Goal: Task Accomplishment & Management: Manage account settings

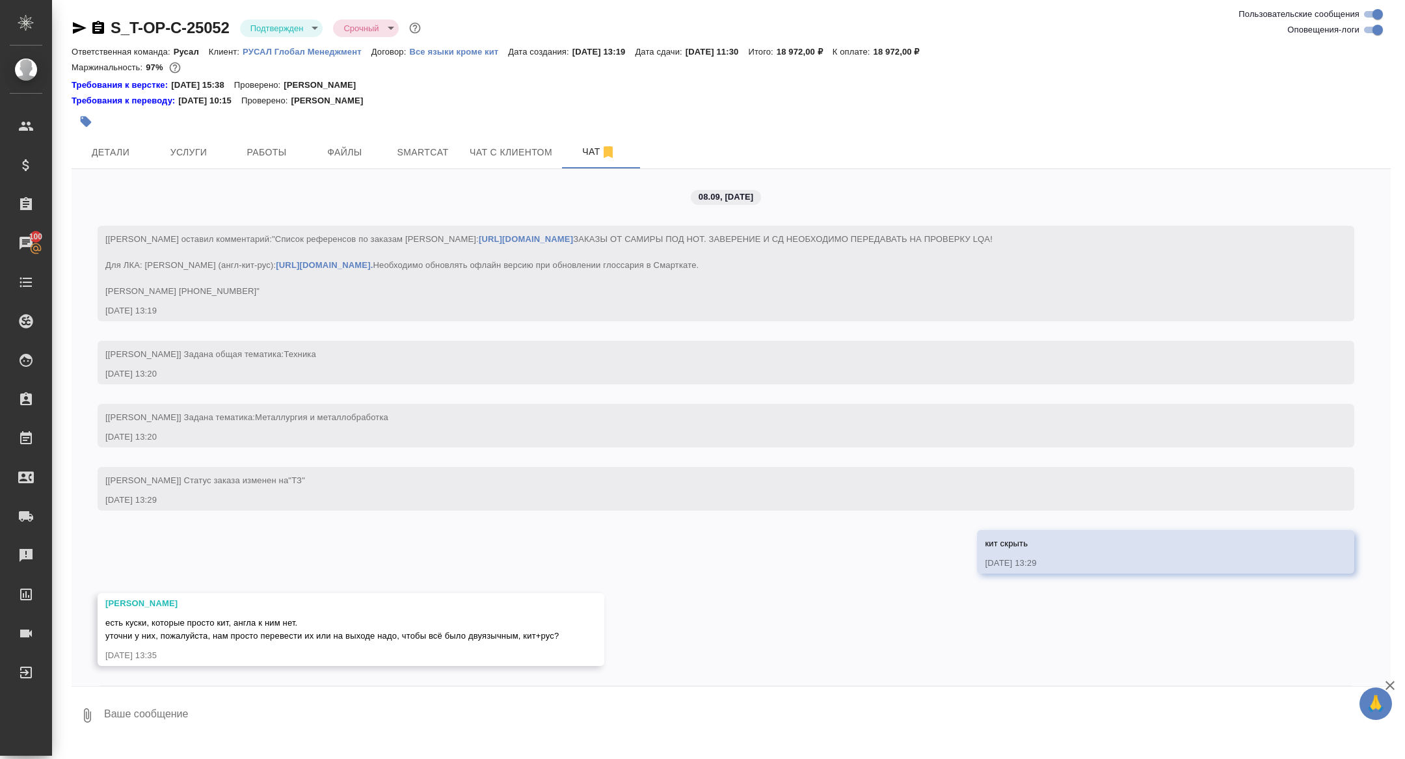
scroll to position [2030, 0]
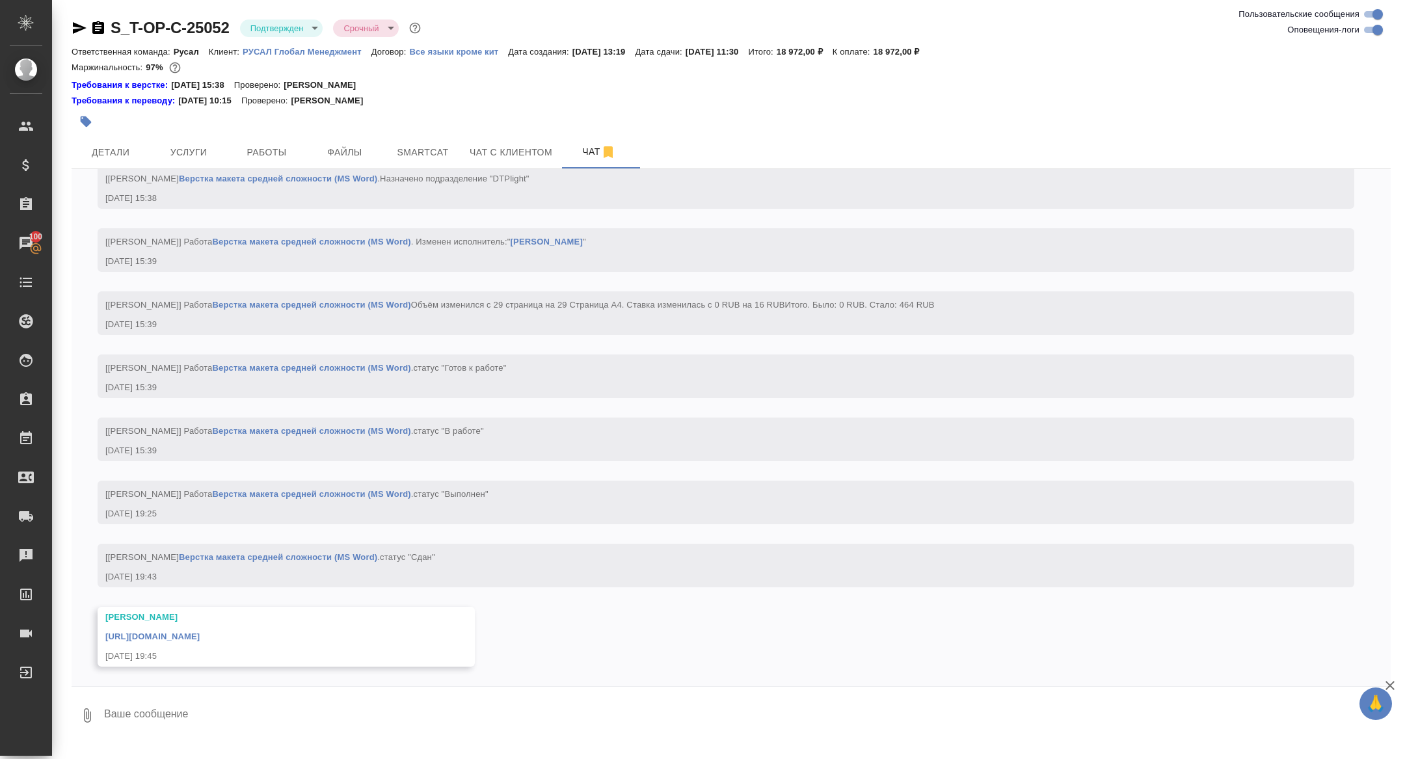
click at [200, 638] on link "[URL][DOMAIN_NAME]" at bounding box center [152, 637] width 94 height 10
click at [201, 156] on span "Услуги" at bounding box center [188, 152] width 62 height 16
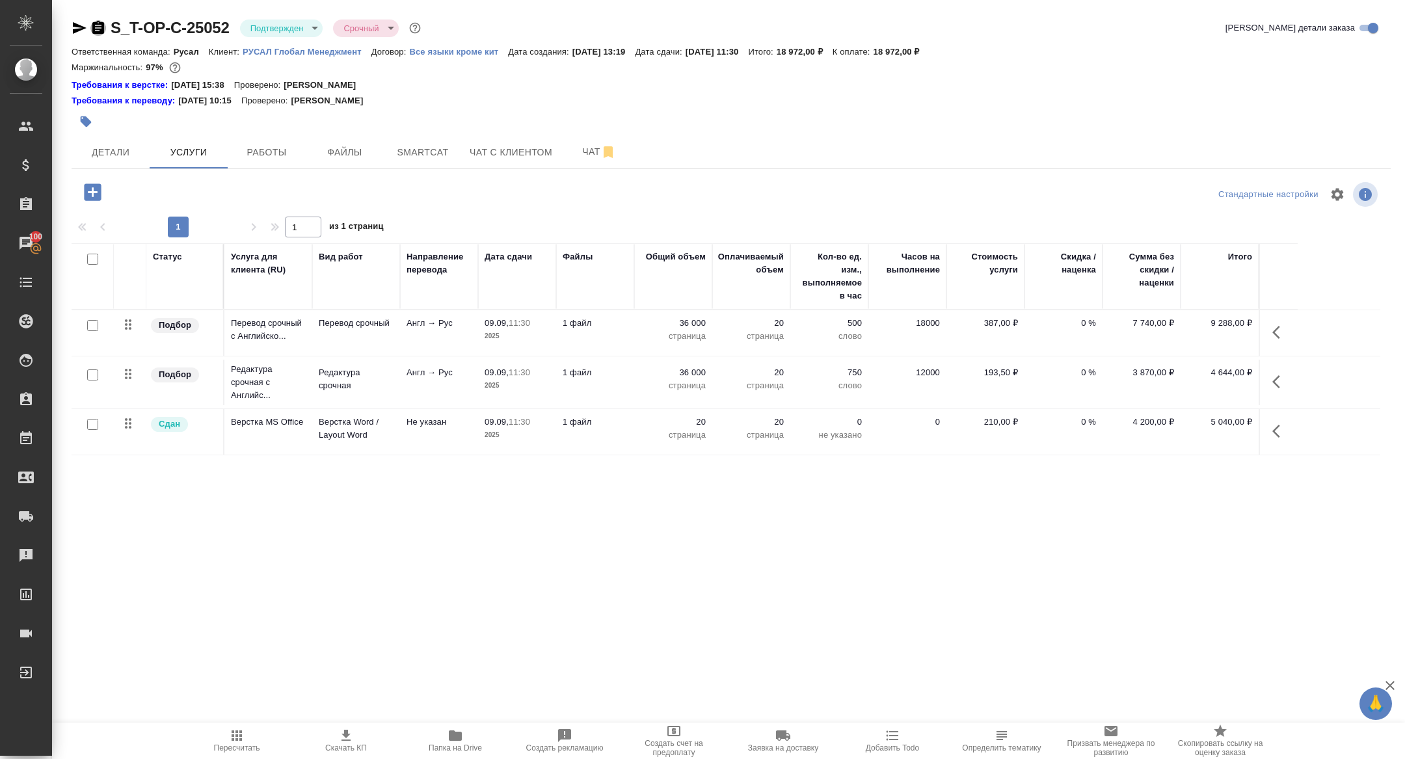
click at [100, 25] on icon "button" at bounding box center [98, 28] width 16 height 16
click at [106, 146] on span "Детали" at bounding box center [110, 152] width 62 height 16
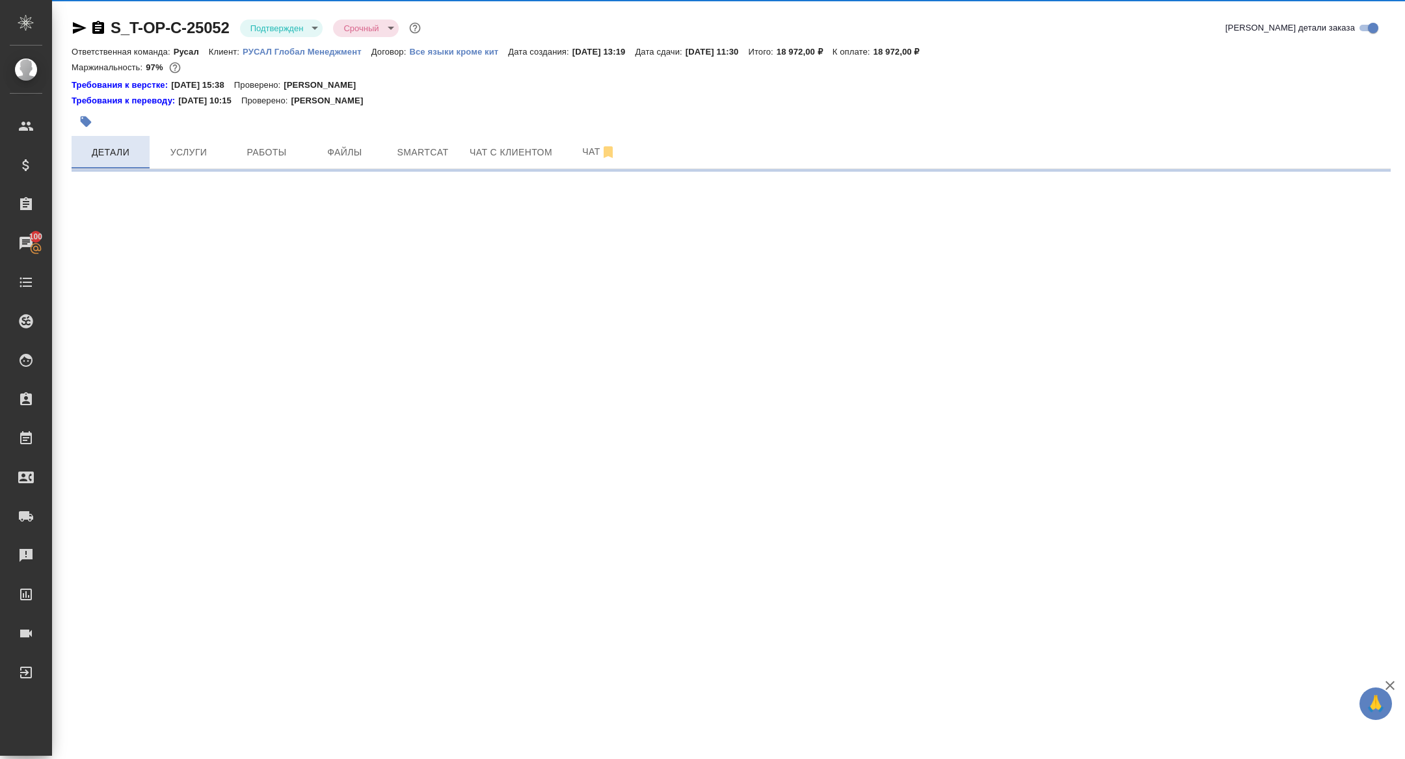
select select "RU"
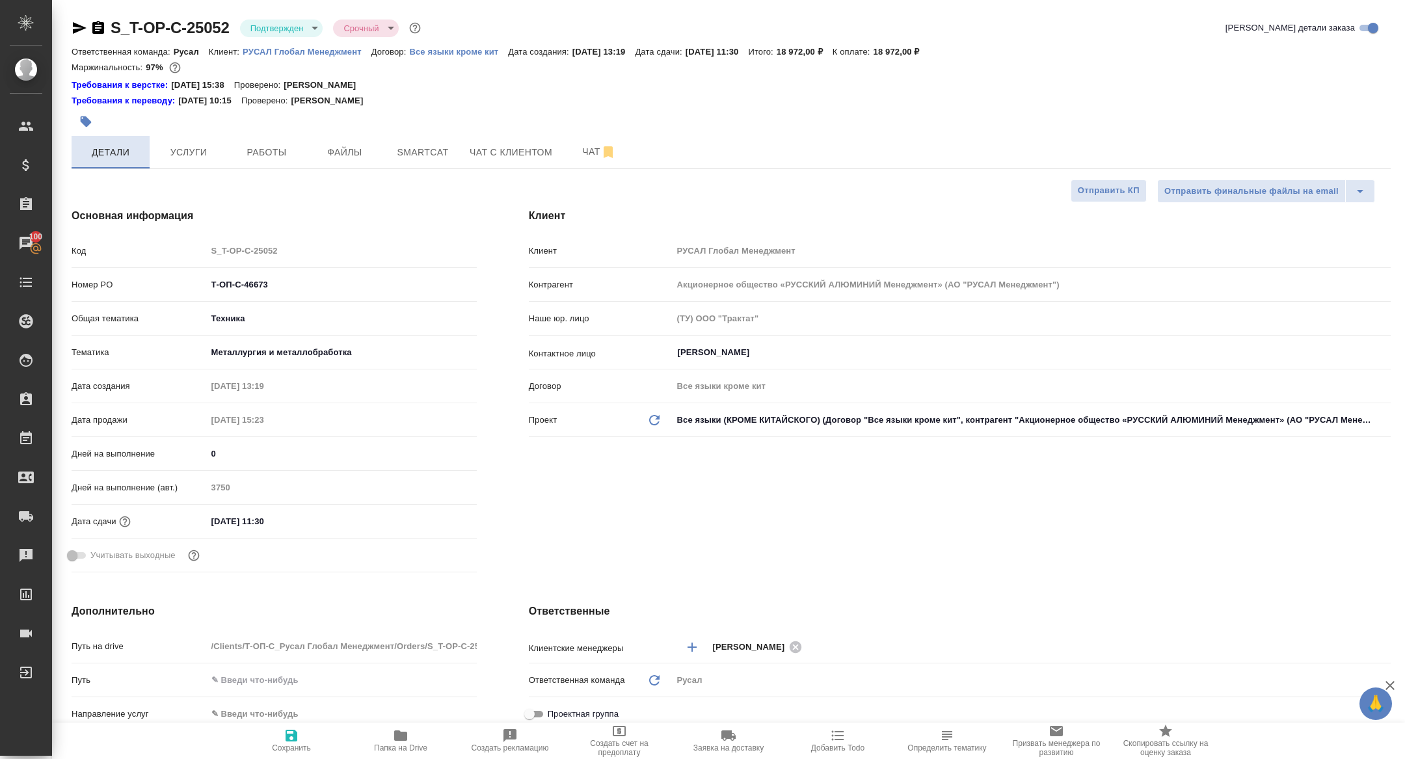
type textarea "x"
type input "[PERSON_NAME]"
type textarea "x"
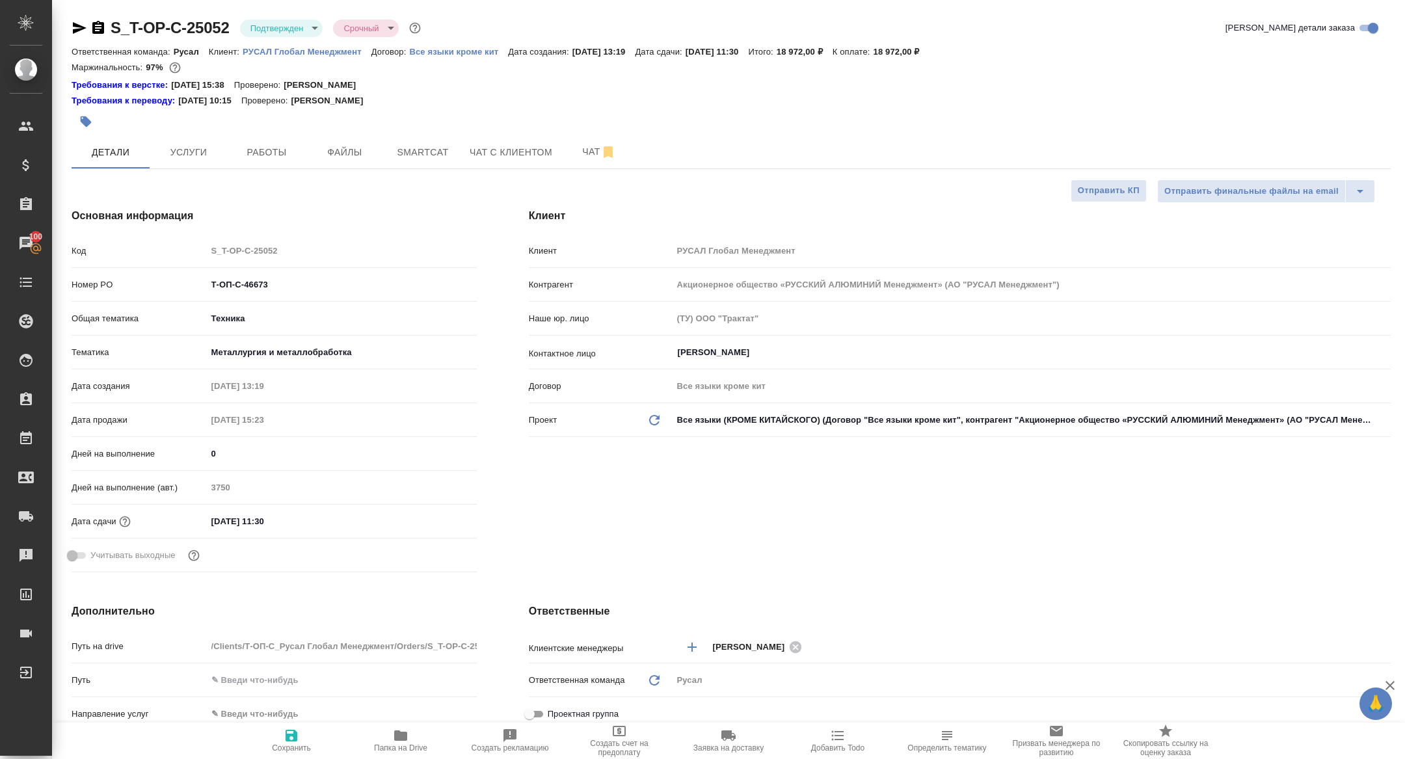
type textarea "x"
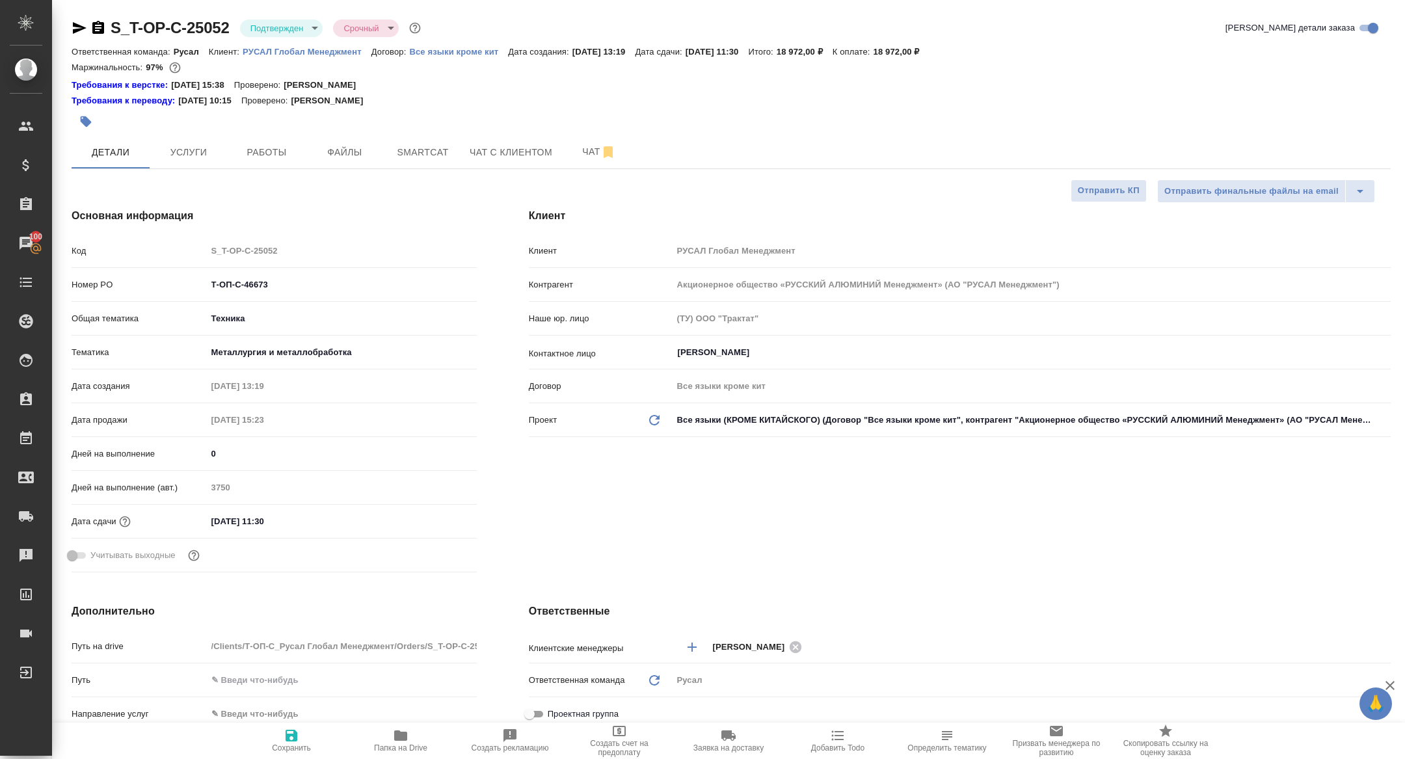
type textarea "x"
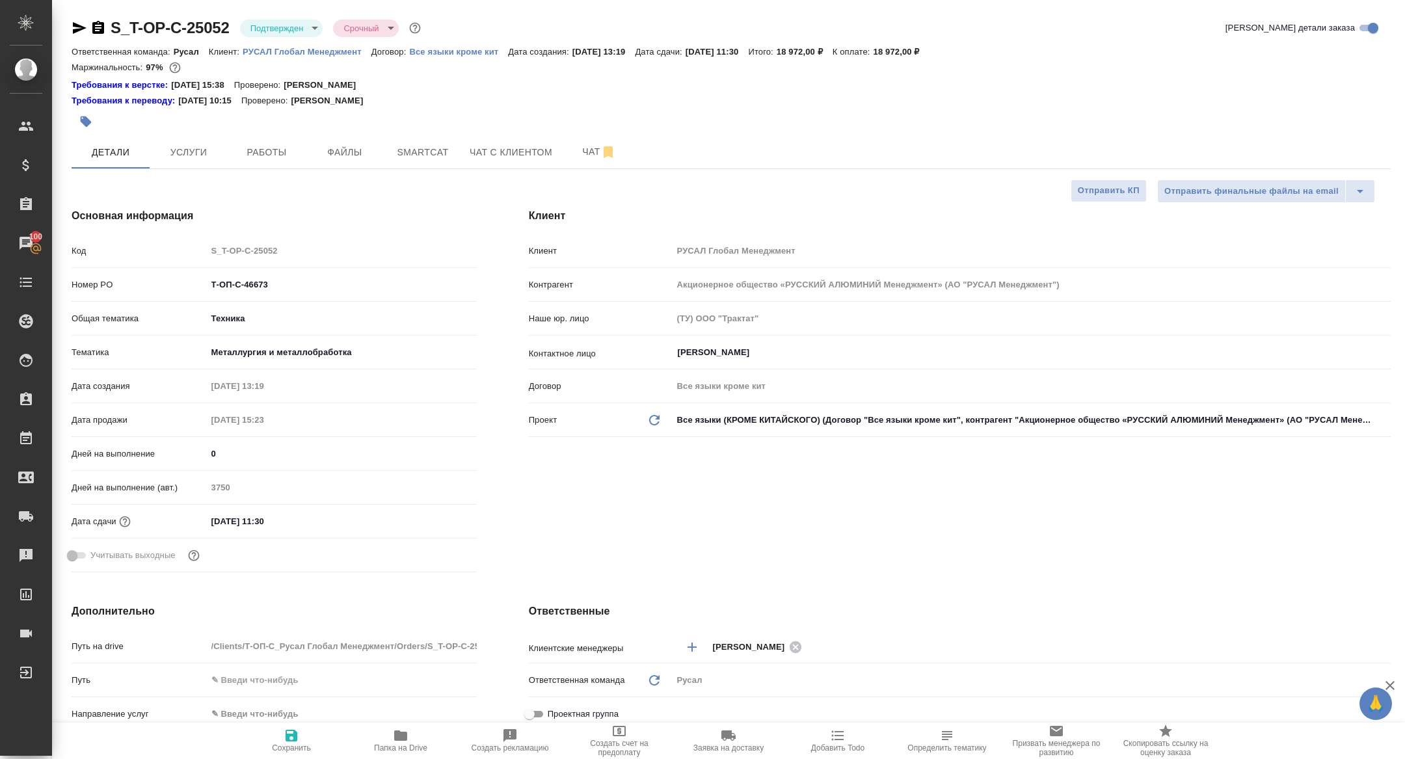
type textarea "x"
drag, startPoint x: 79, startPoint y: 21, endPoint x: 91, endPoint y: 20, distance: 11.9
click at [79, 21] on icon "button" at bounding box center [80, 28] width 16 height 16
type textarea "x"
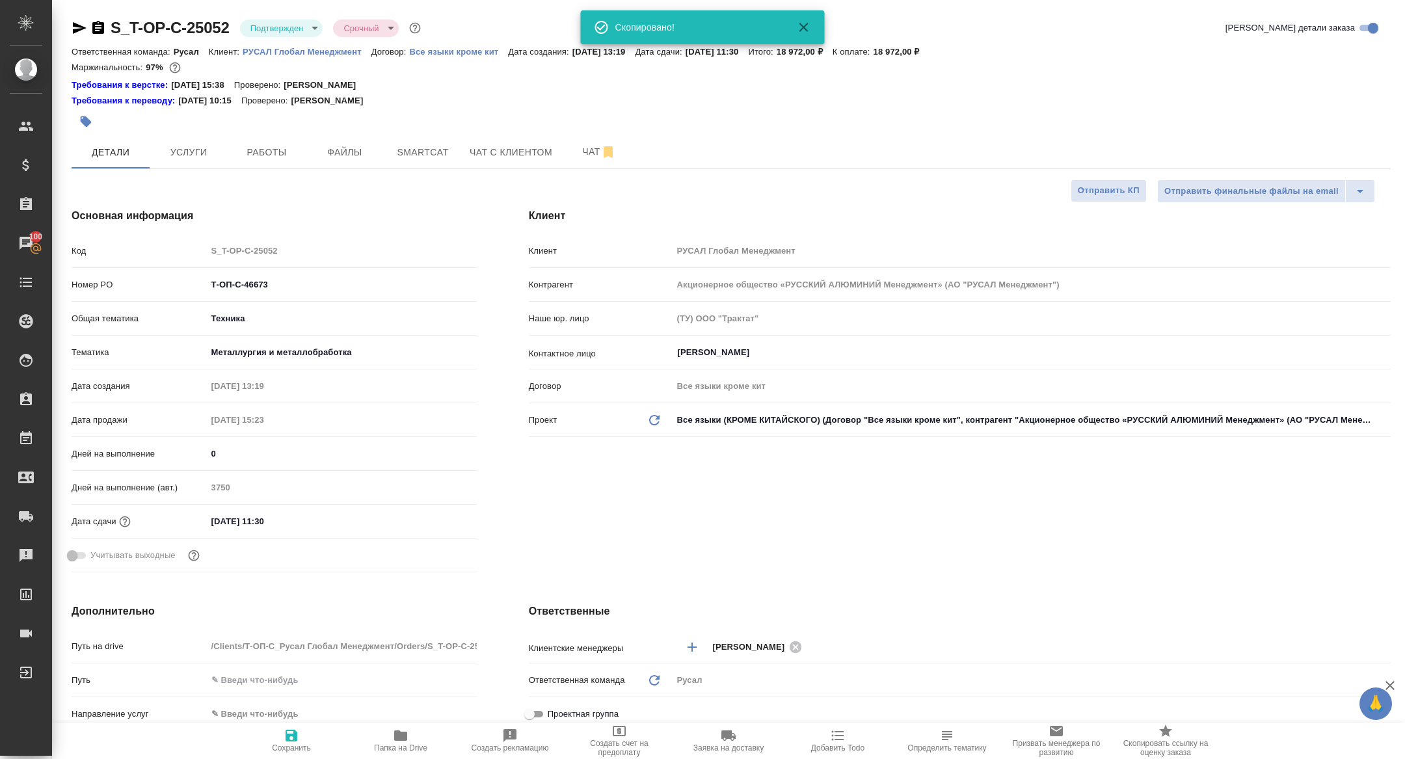
type textarea "x"
click at [582, 150] on span "Чат" at bounding box center [599, 152] width 62 height 16
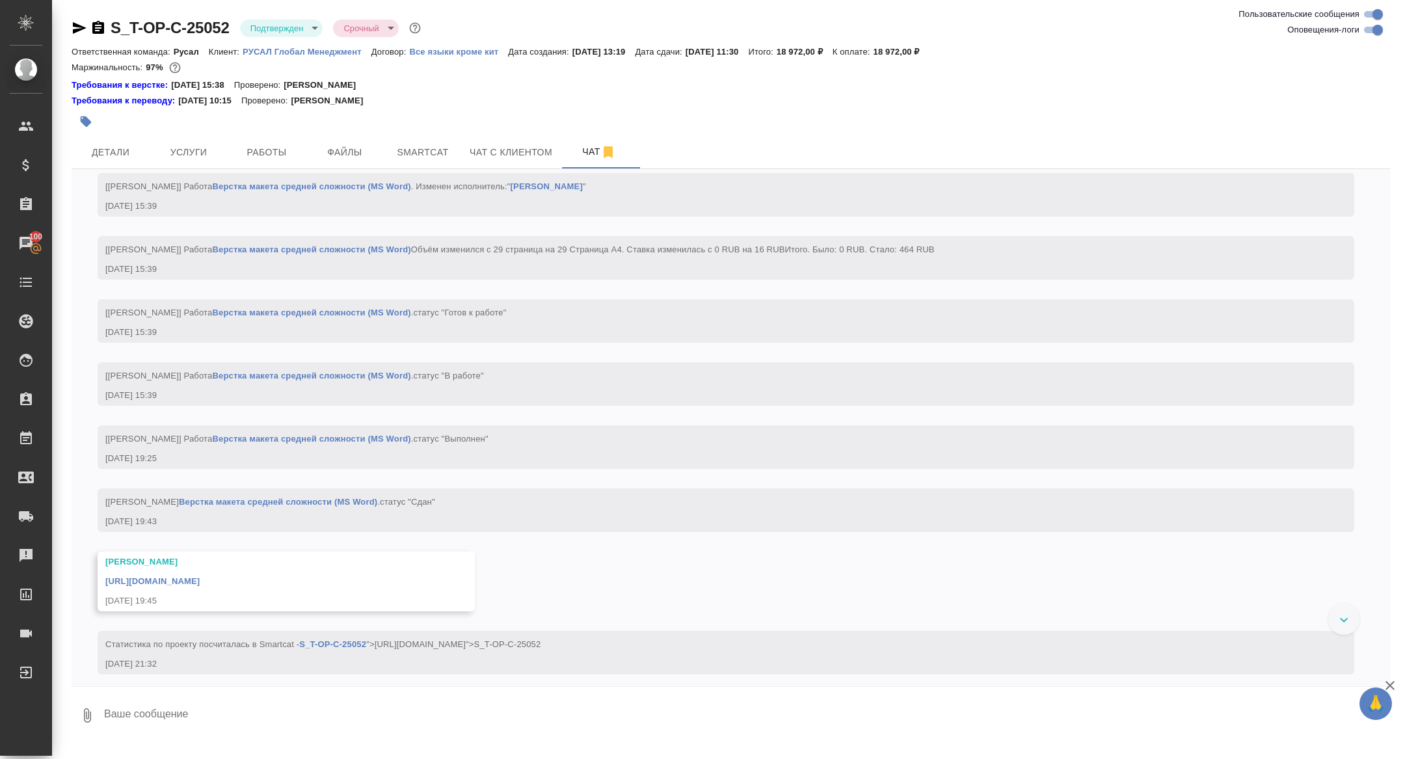
scroll to position [2094, 0]
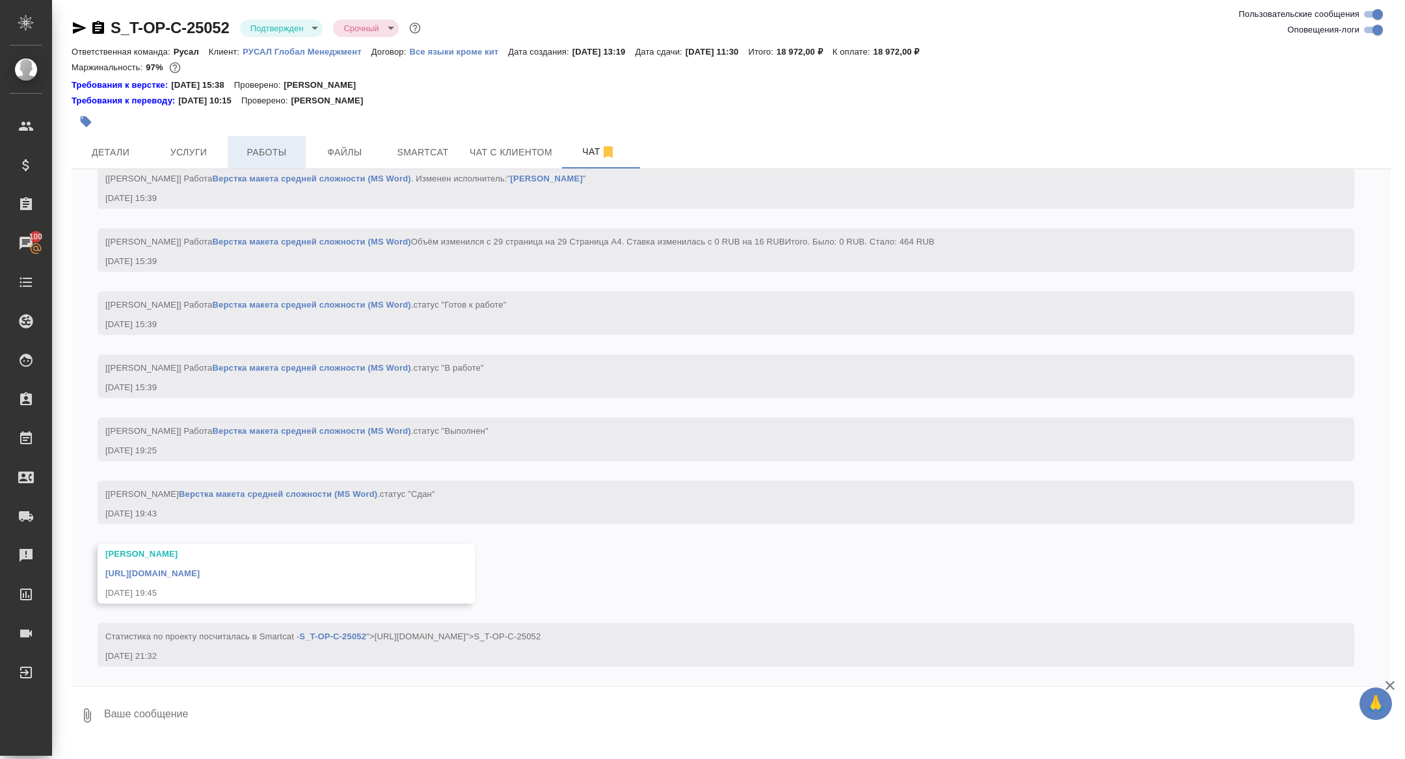
click at [264, 154] on span "Работы" at bounding box center [267, 152] width 62 height 16
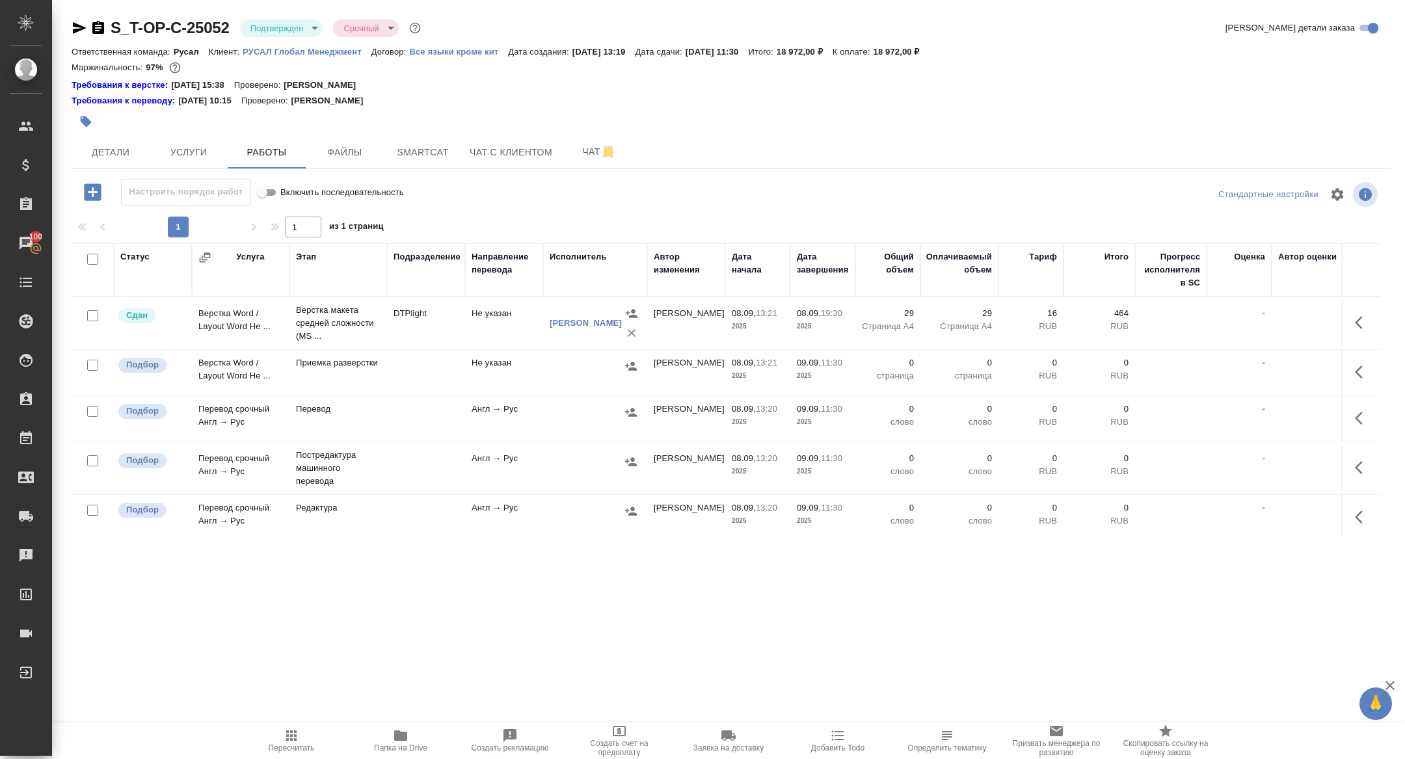
click at [93, 255] on input "checkbox" at bounding box center [92, 259] width 11 height 11
checkbox input "true"
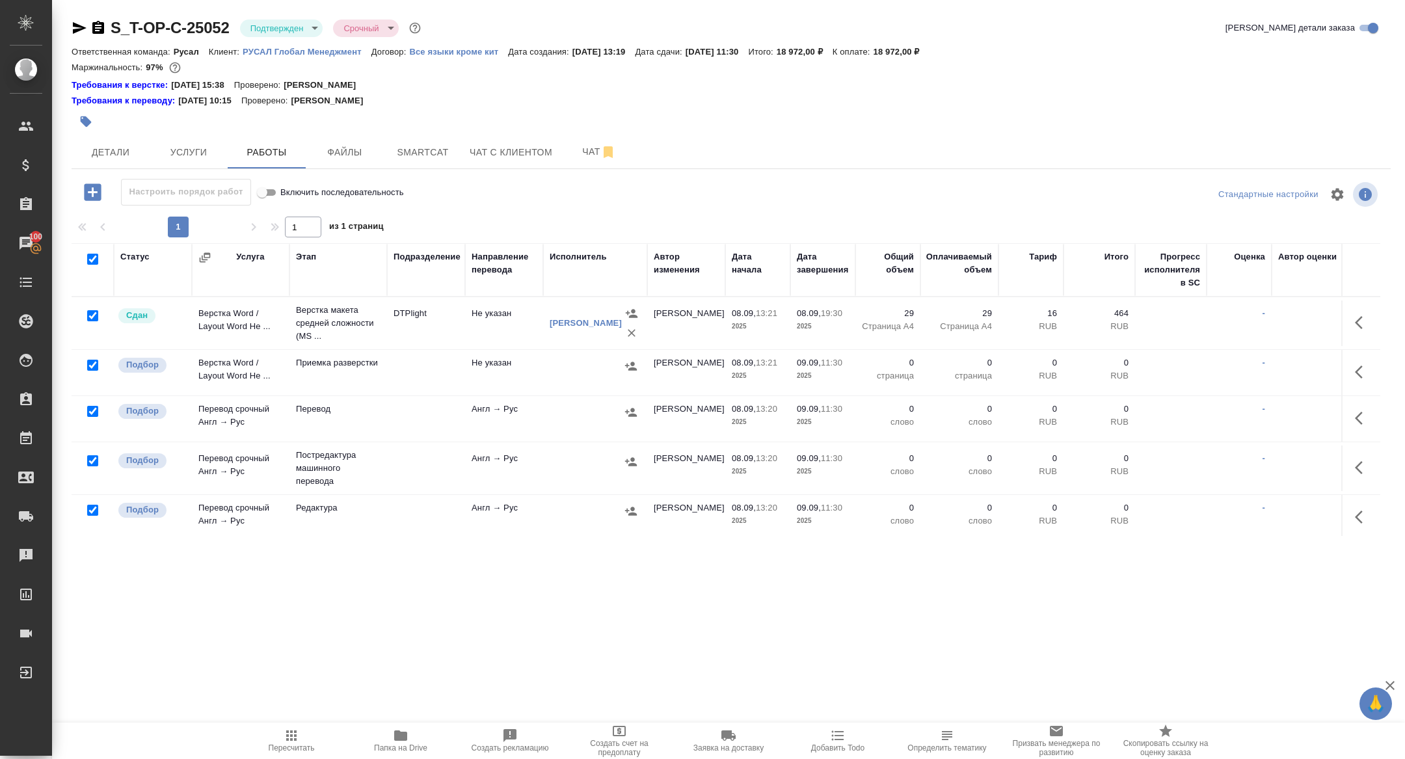
checkbox input "true"
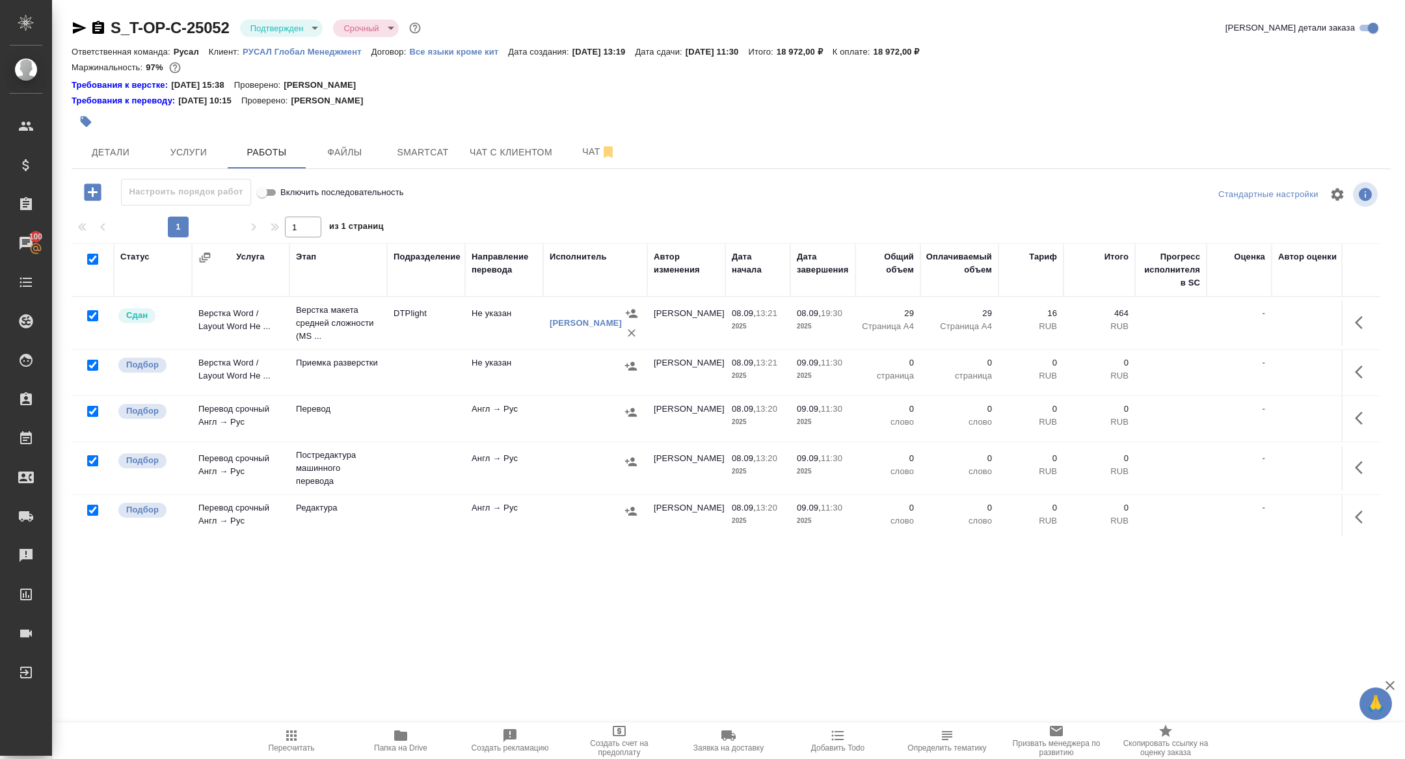
checkbox input "true"
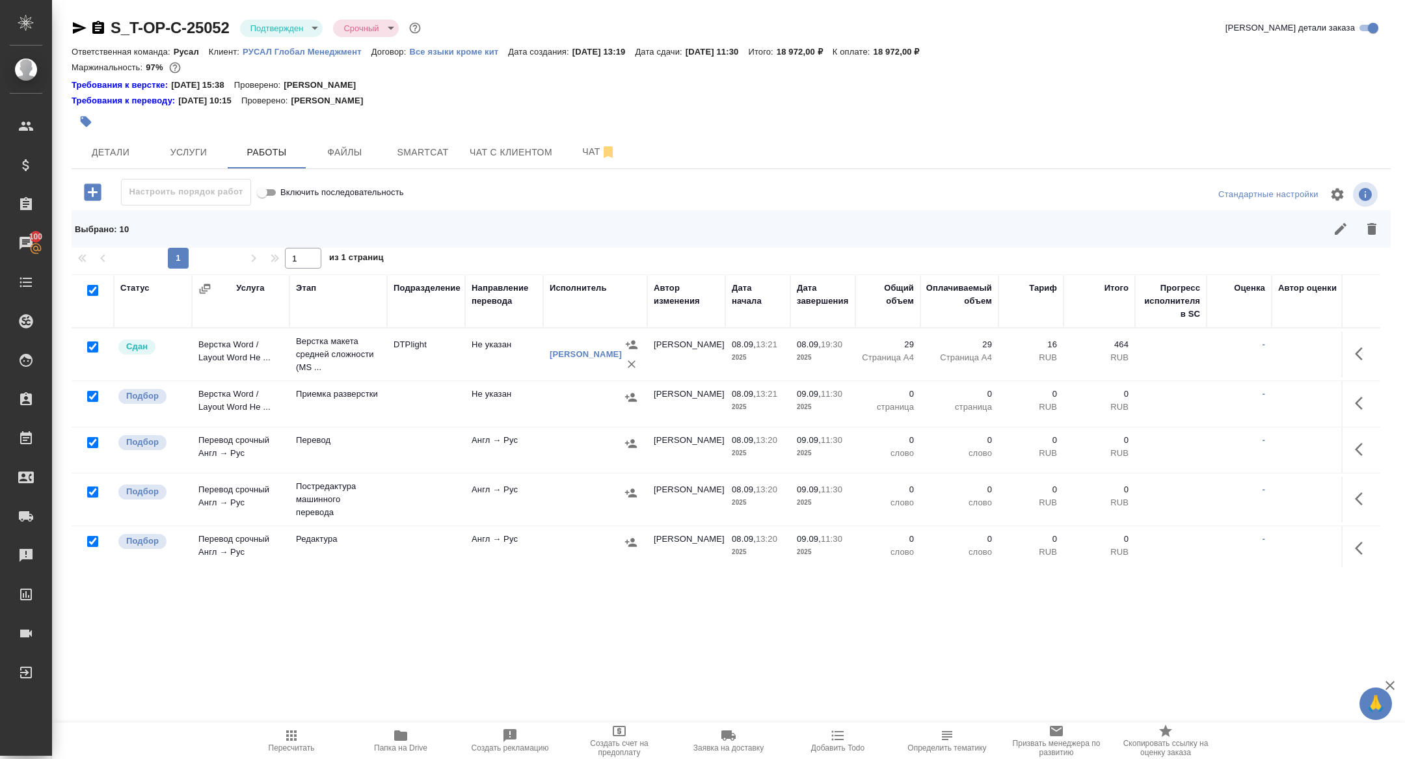
click at [91, 350] on input "checkbox" at bounding box center [92, 347] width 11 height 11
checkbox input "false"
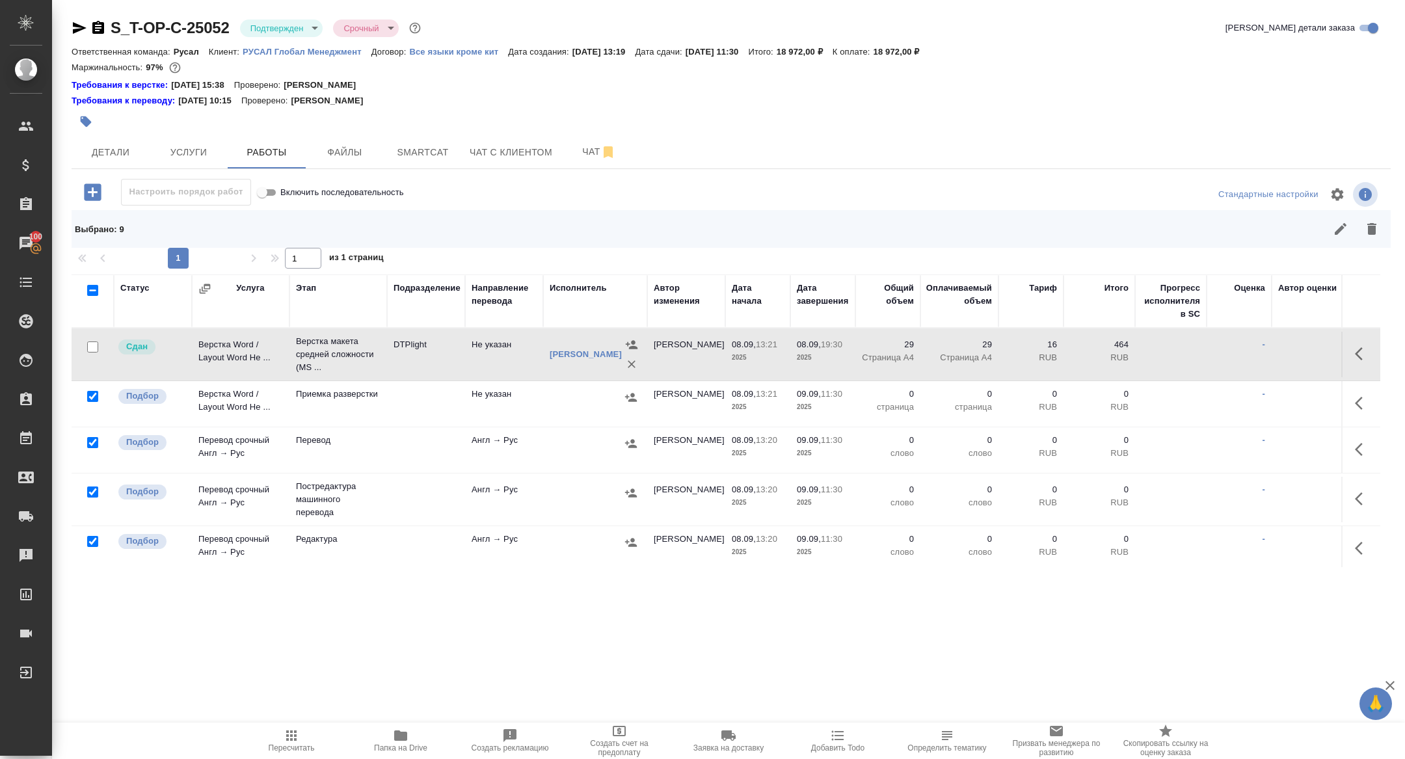
click at [97, 489] on input "checkbox" at bounding box center [92, 492] width 11 height 11
checkbox input "false"
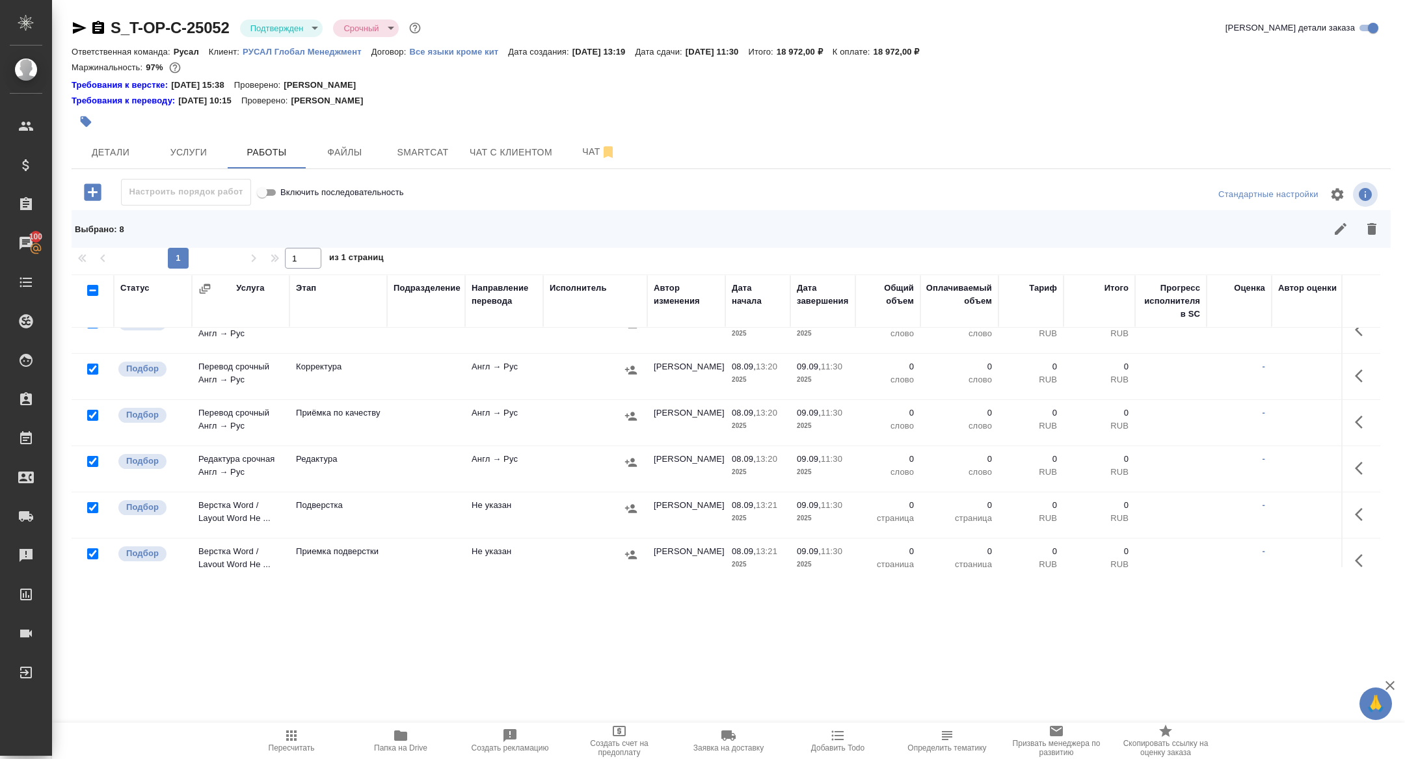
scroll to position [229, 0]
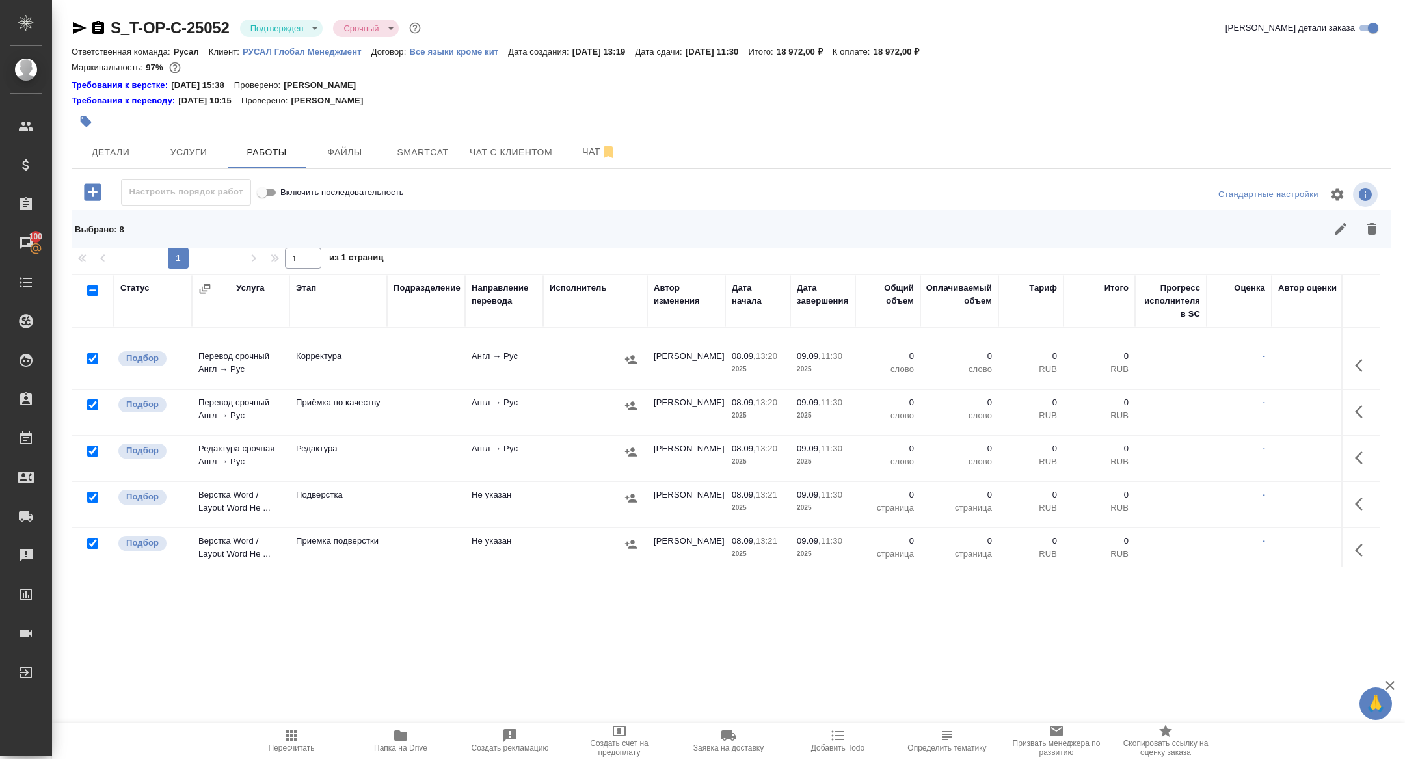
click at [95, 492] on input "checkbox" at bounding box center [92, 497] width 11 height 11
checkbox input "false"
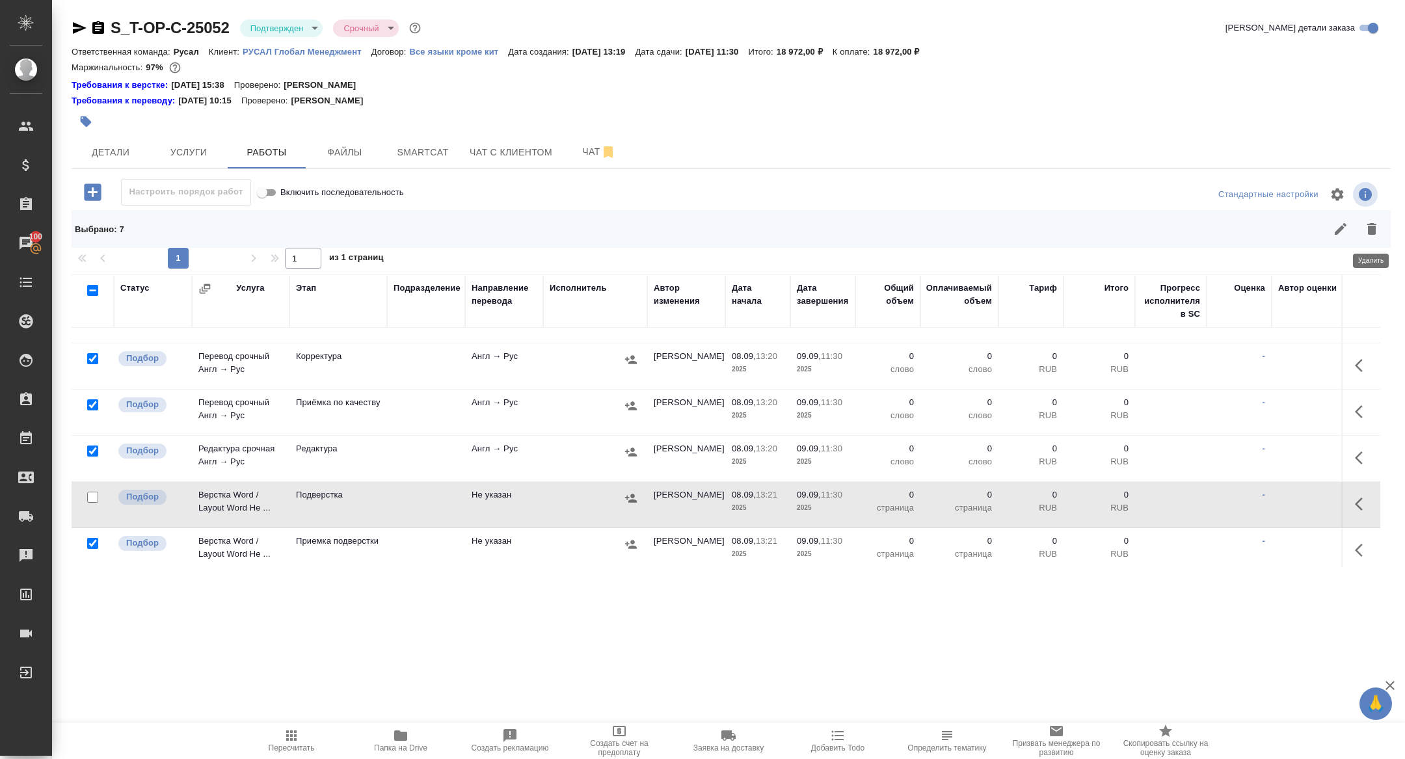
click at [1373, 232] on icon "button" at bounding box center [1372, 229] width 9 height 12
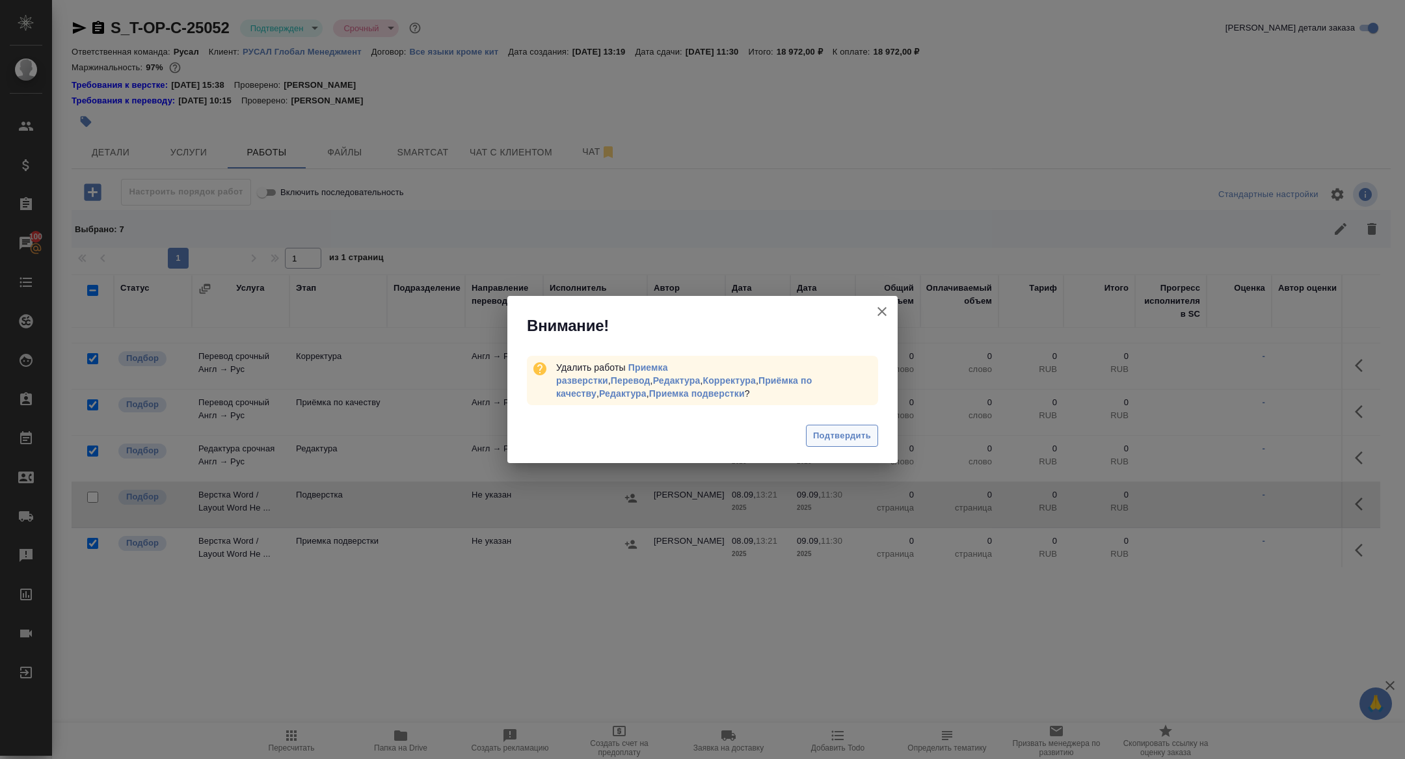
click at [840, 429] on span "Подтвердить" at bounding box center [842, 436] width 58 height 15
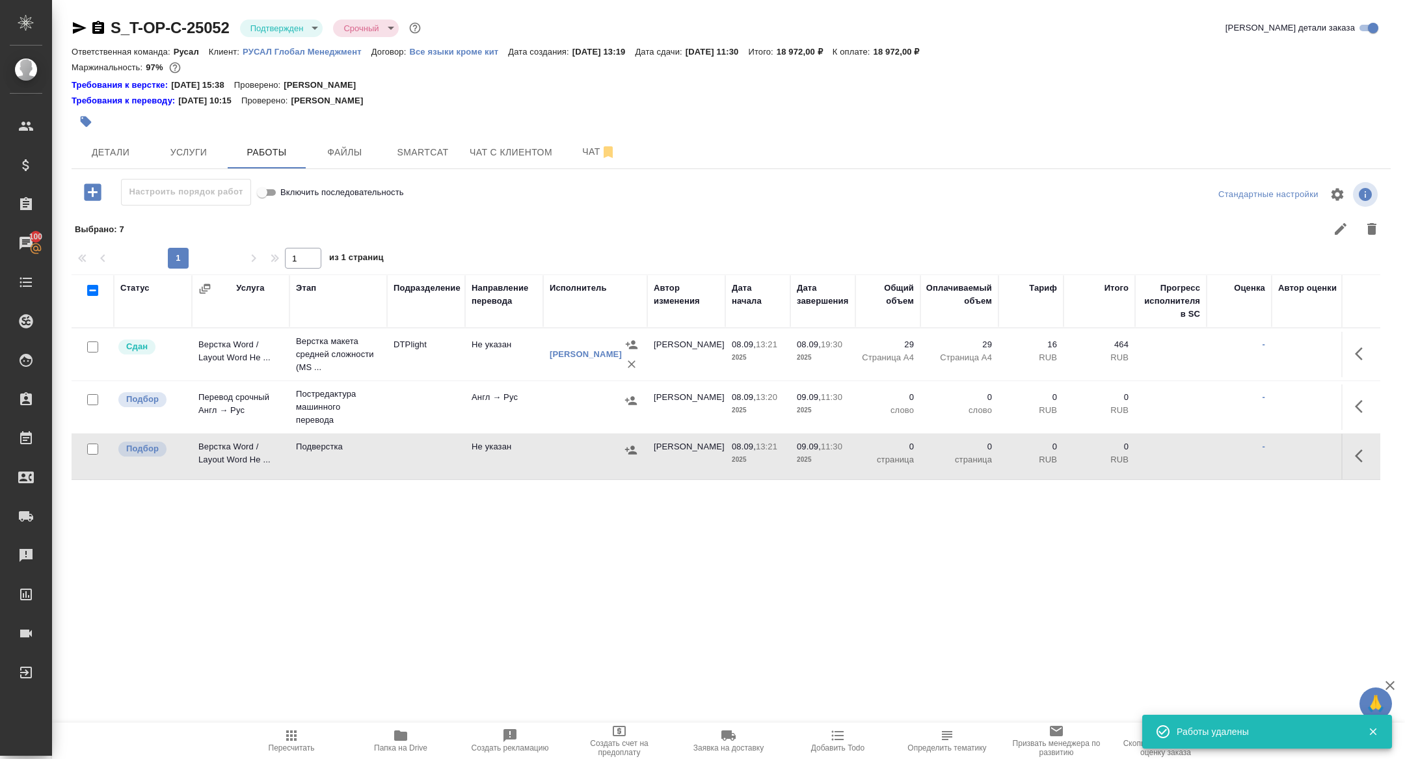
scroll to position [0, 0]
click at [1366, 405] on icon "button" at bounding box center [1363, 407] width 16 height 16
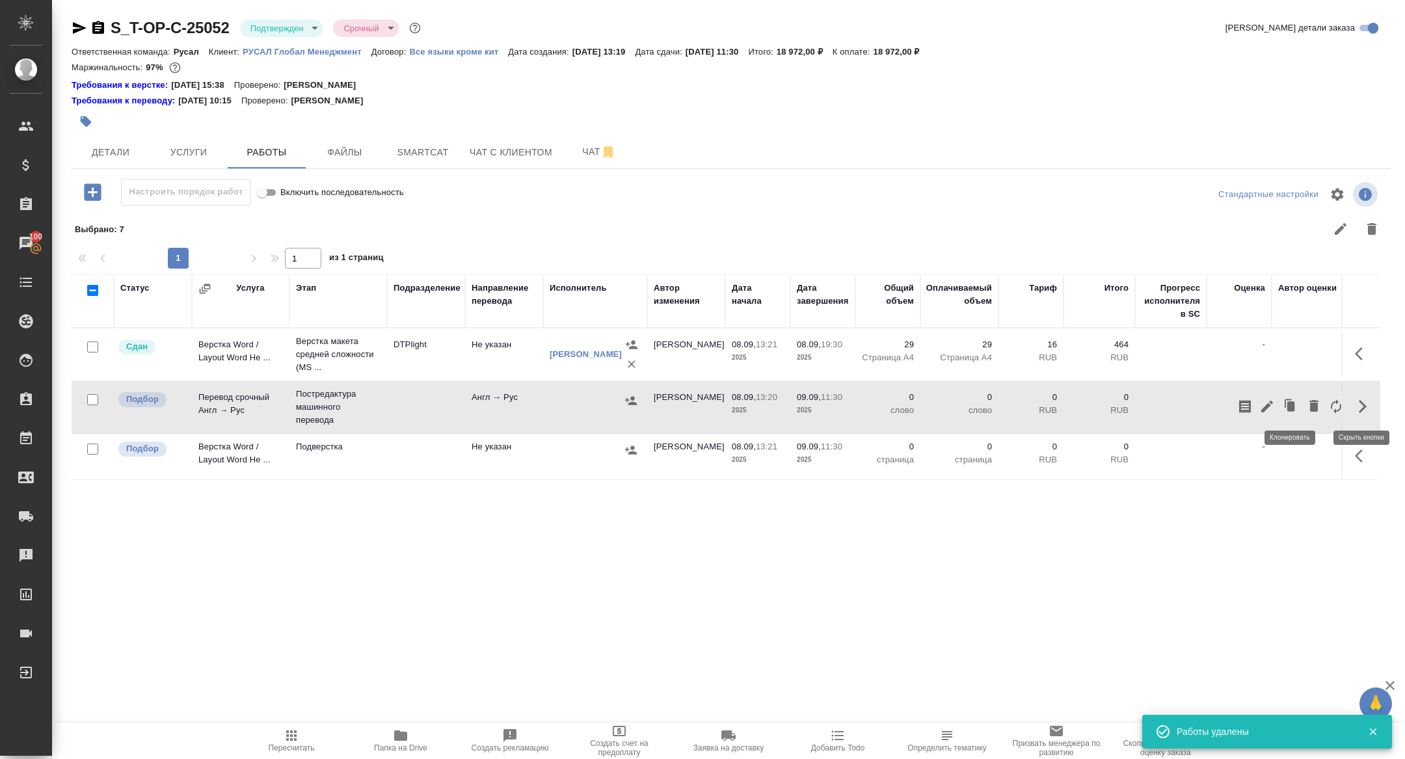
click at [1268, 400] on icon "button" at bounding box center [1268, 407] width 16 height 16
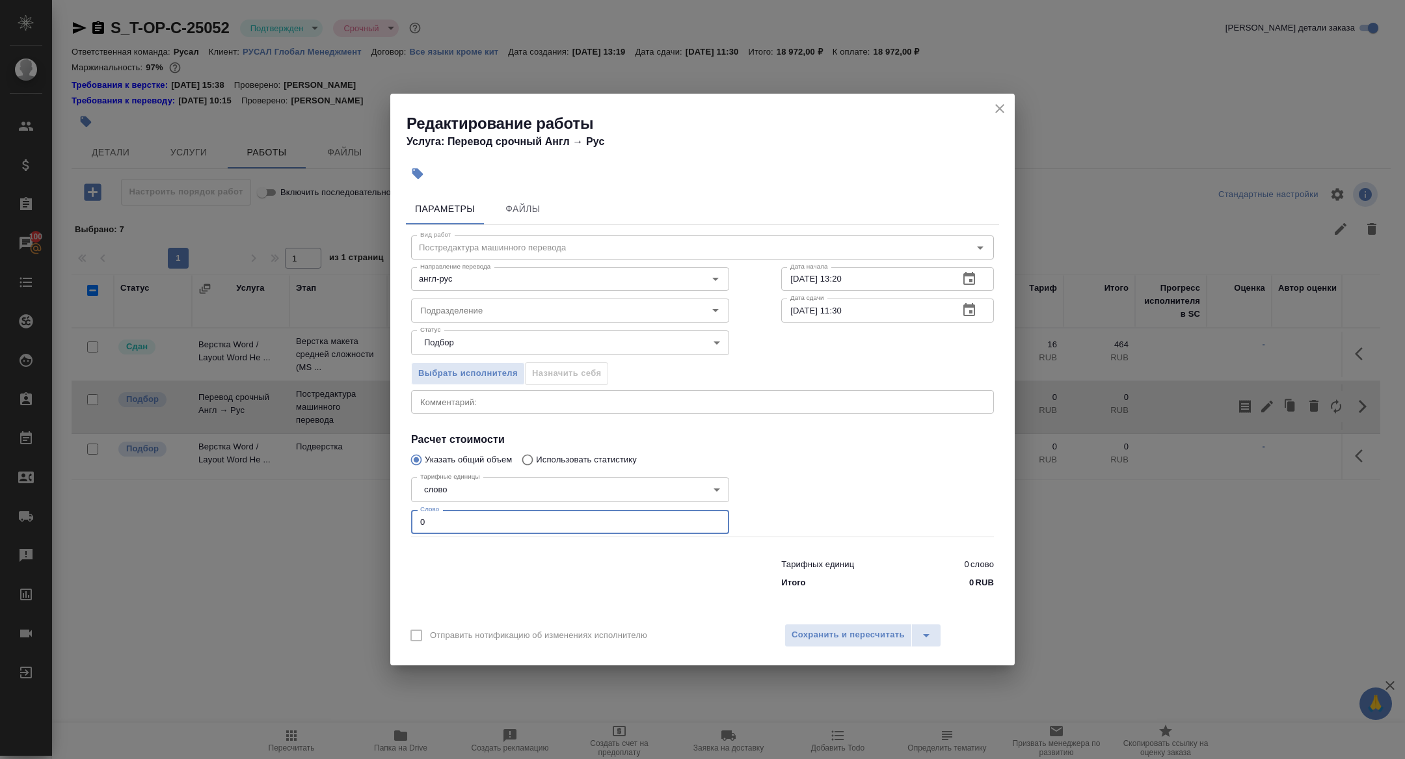
drag, startPoint x: 456, startPoint y: 526, endPoint x: 314, endPoint y: 494, distance: 145.4
click at [315, 497] on div "Редактирование работы Услуга: Перевод срочный Англ → Рус Параметры Файлы Вид ра…" at bounding box center [702, 379] width 1405 height 759
type input "3800"
click at [828, 634] on span "Сохранить и пересчитать" at bounding box center [848, 635] width 113 height 15
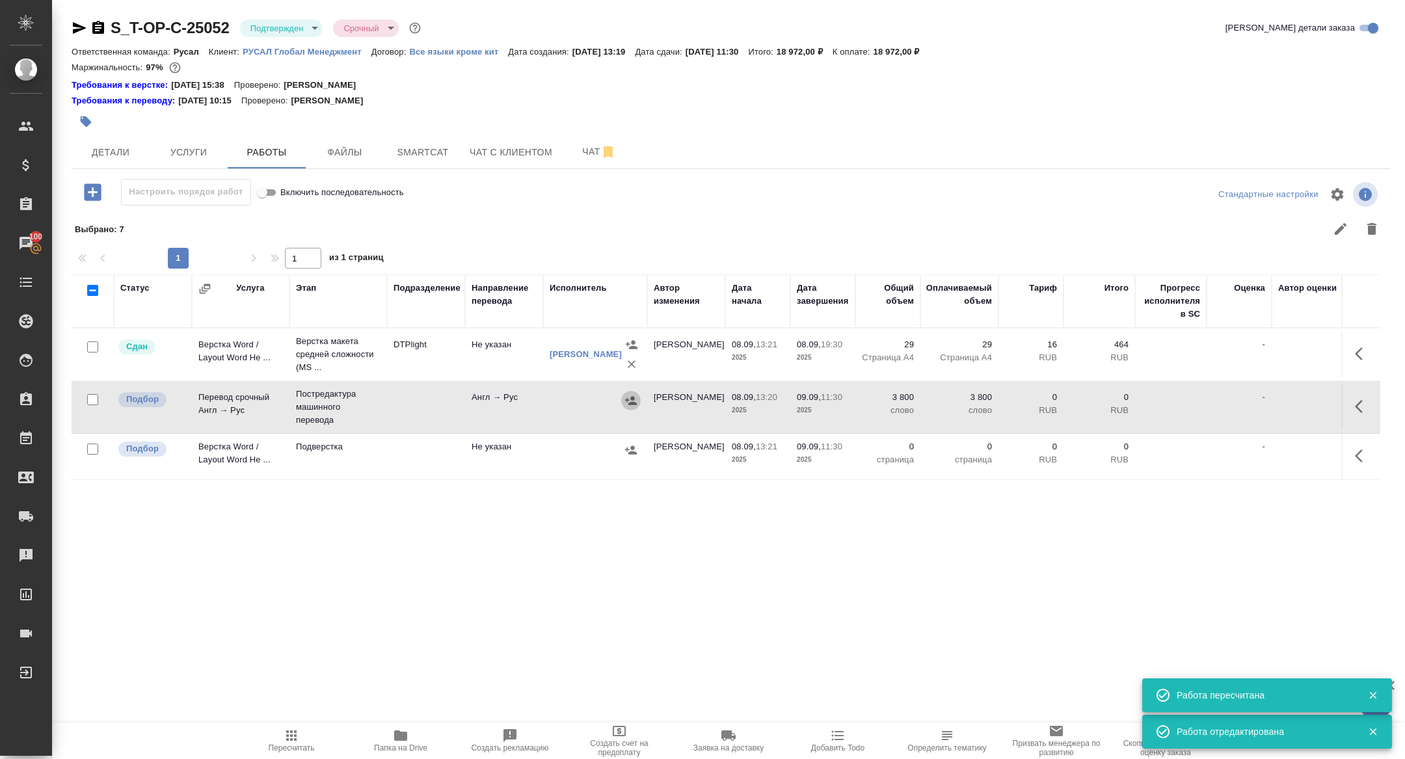
click at [631, 403] on icon "button" at bounding box center [631, 400] width 12 height 8
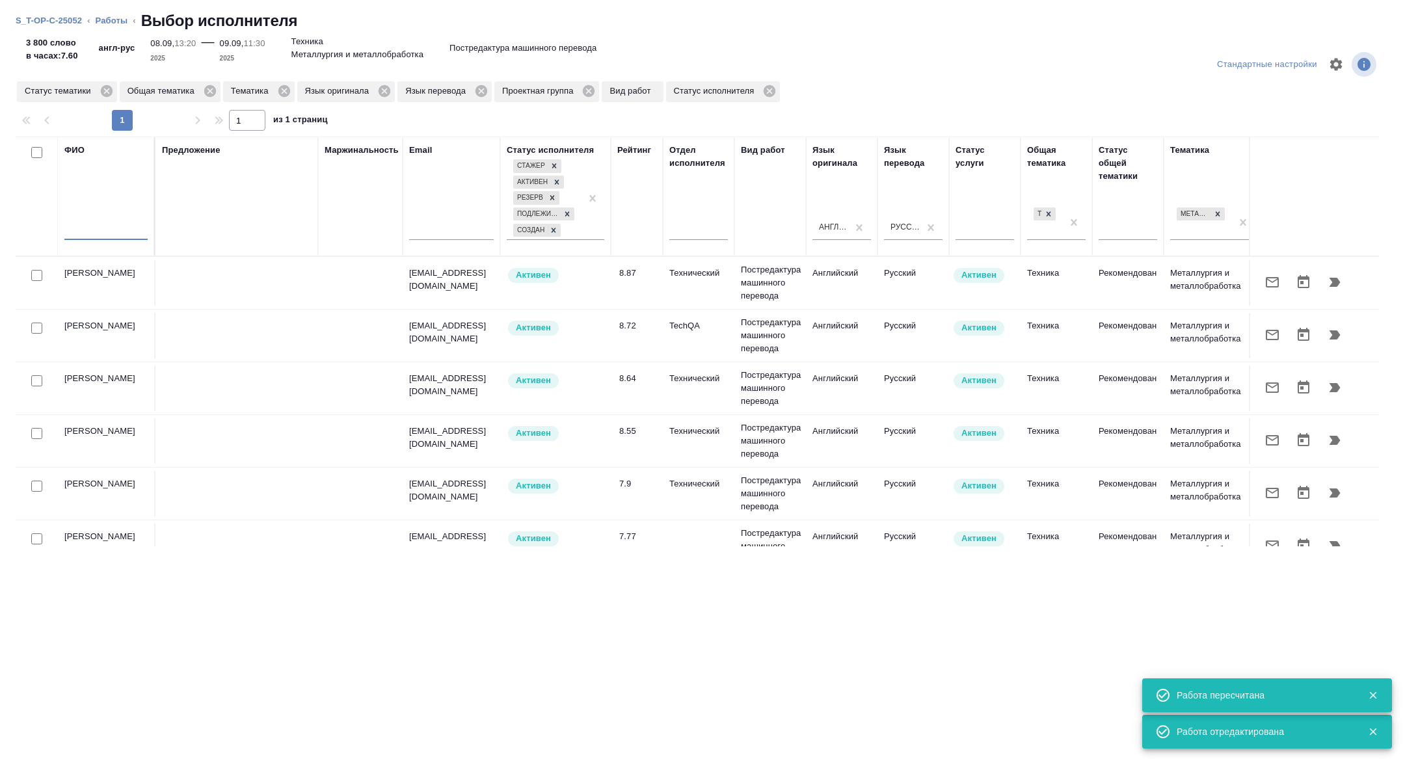
click at [113, 234] on input "text" at bounding box center [105, 232] width 83 height 16
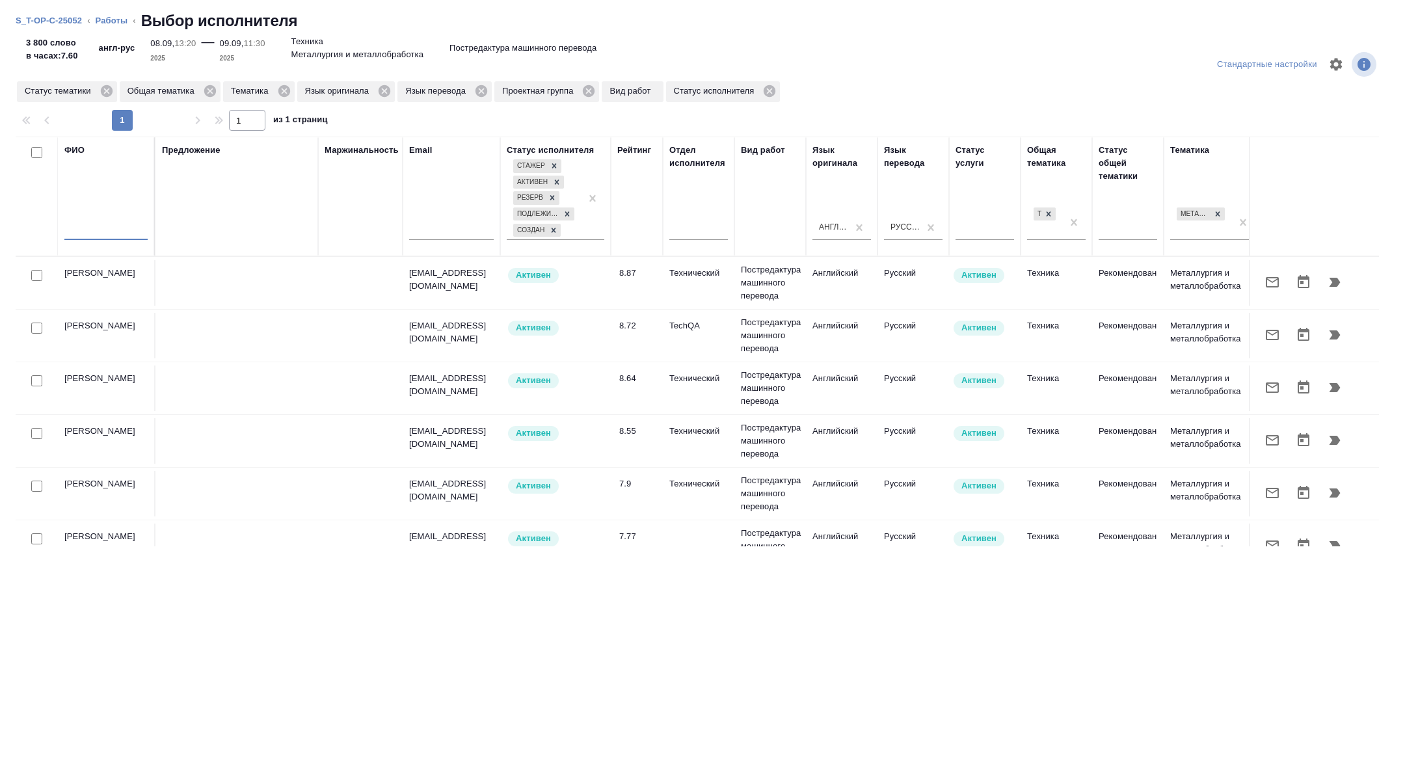
drag, startPoint x: 41, startPoint y: 483, endPoint x: 116, endPoint y: 266, distance: 230.0
click at [41, 483] on input "checkbox" at bounding box center [36, 486] width 11 height 11
checkbox input "true"
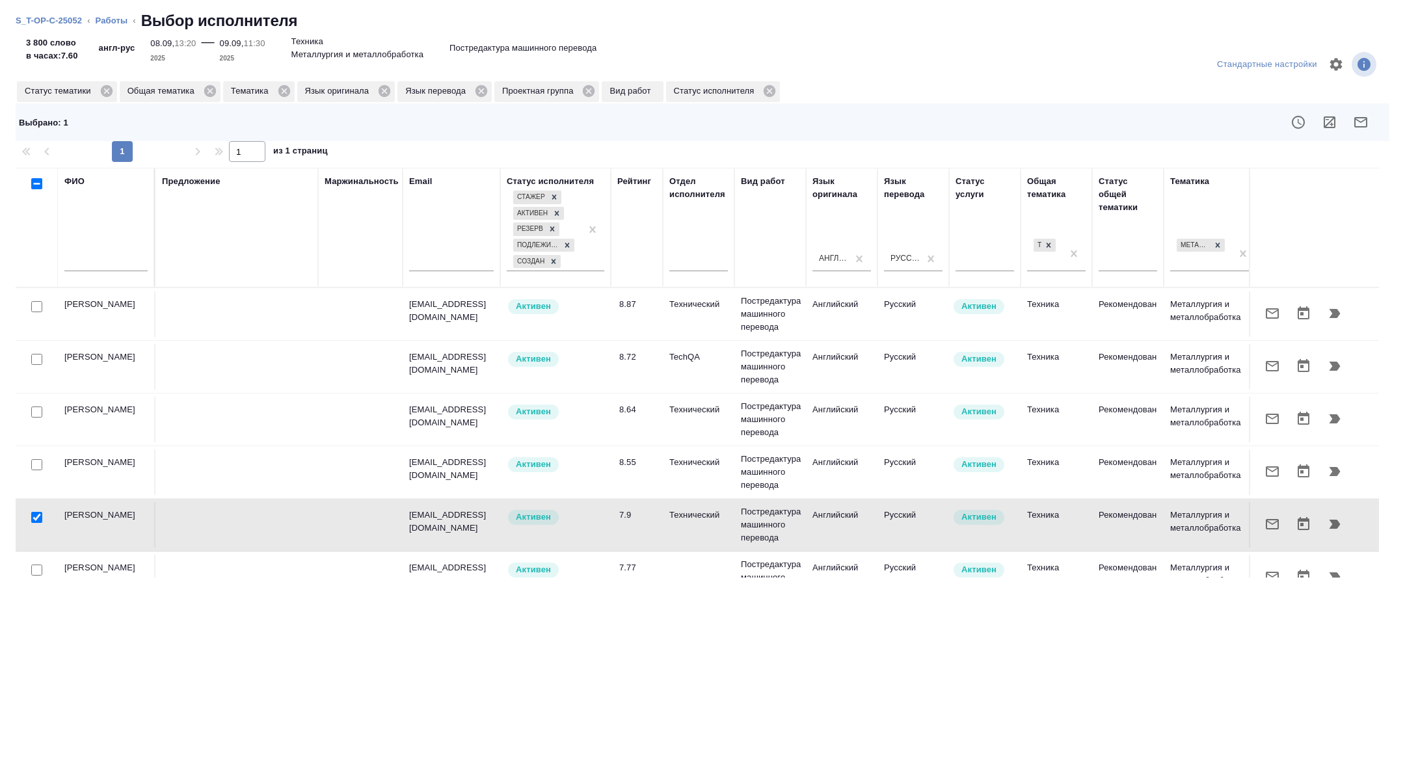
click at [85, 265] on input "text" at bounding box center [105, 263] width 83 height 16
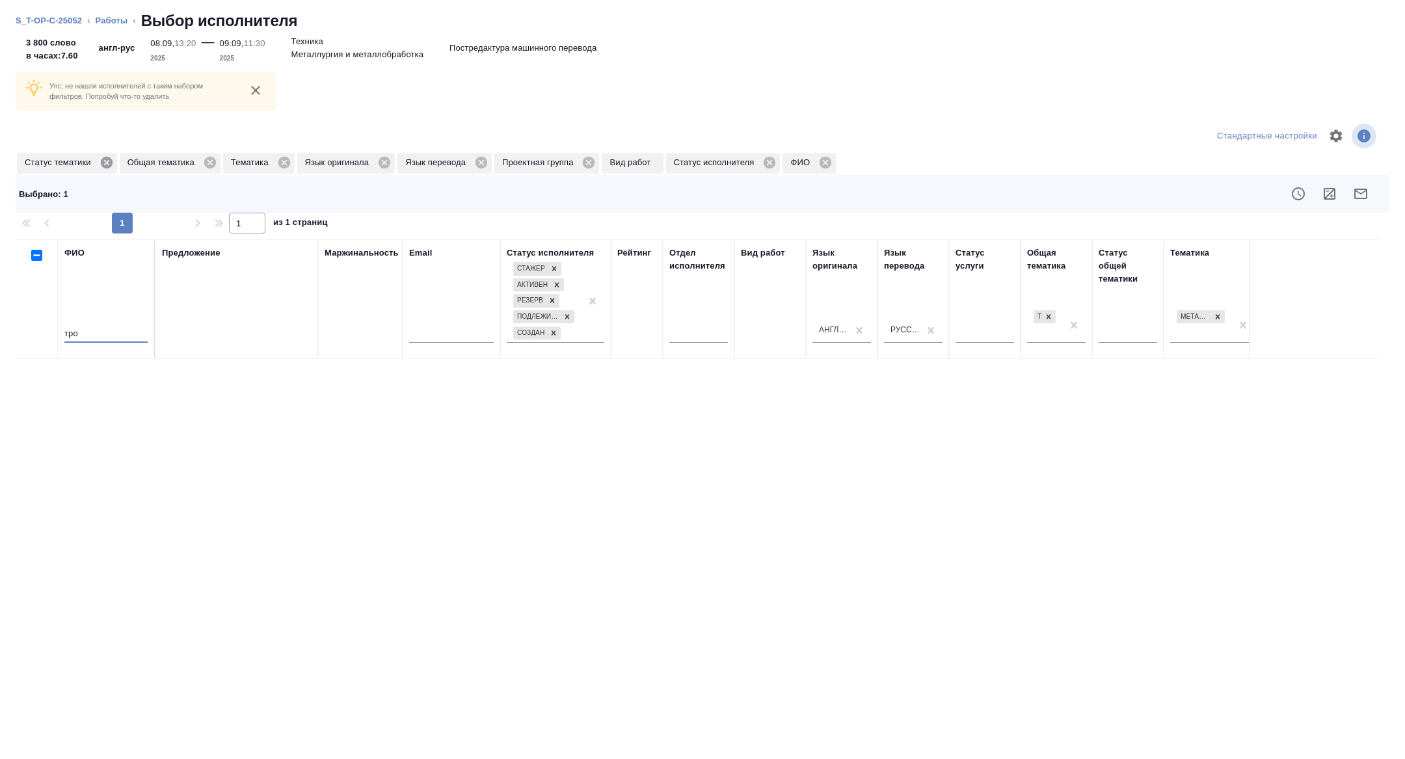
type input "тро"
click at [105, 165] on icon at bounding box center [106, 163] width 12 height 12
click at [187, 166] on icon at bounding box center [182, 163] width 12 height 12
click at [111, 159] on icon at bounding box center [107, 163] width 12 height 12
click at [203, 161] on icon at bounding box center [201, 163] width 12 height 12
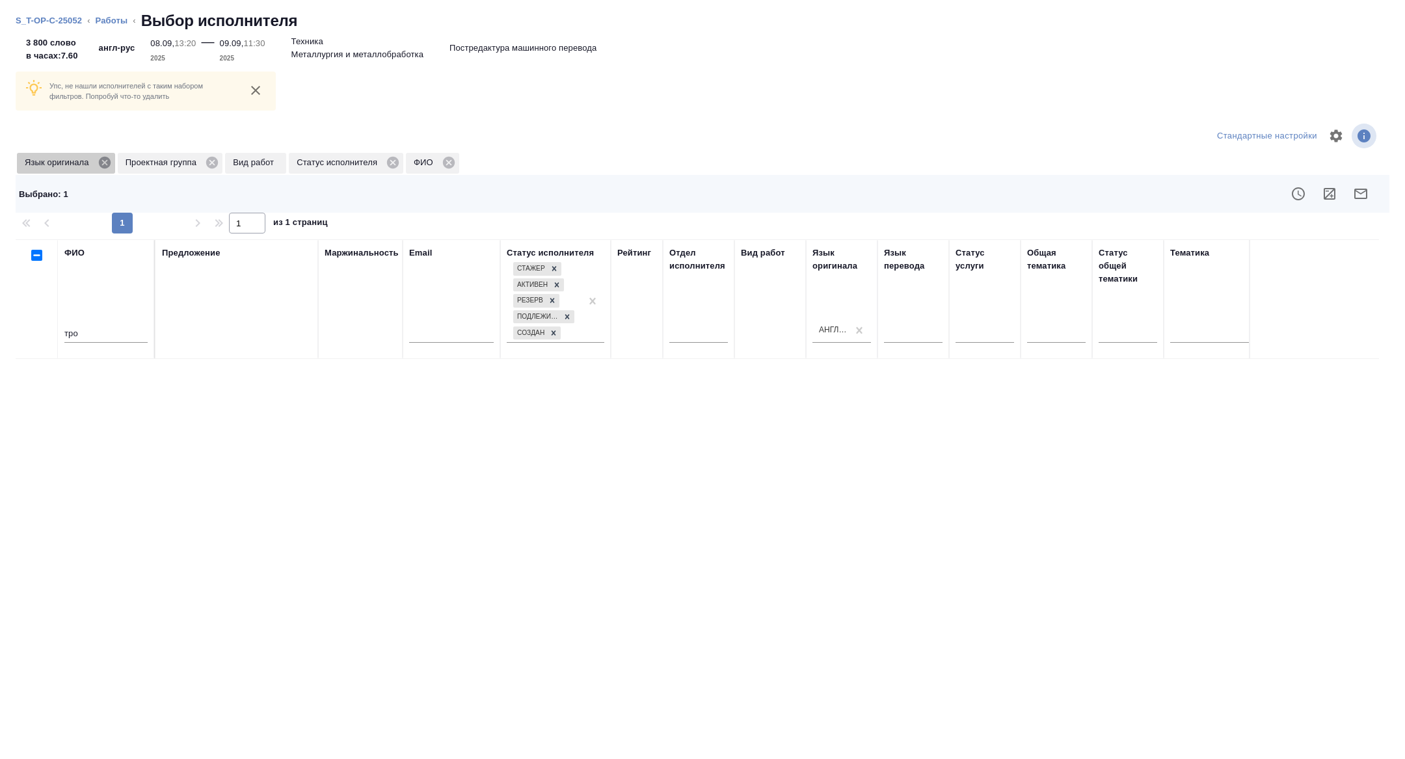
click at [105, 165] on icon at bounding box center [104, 163] width 12 height 12
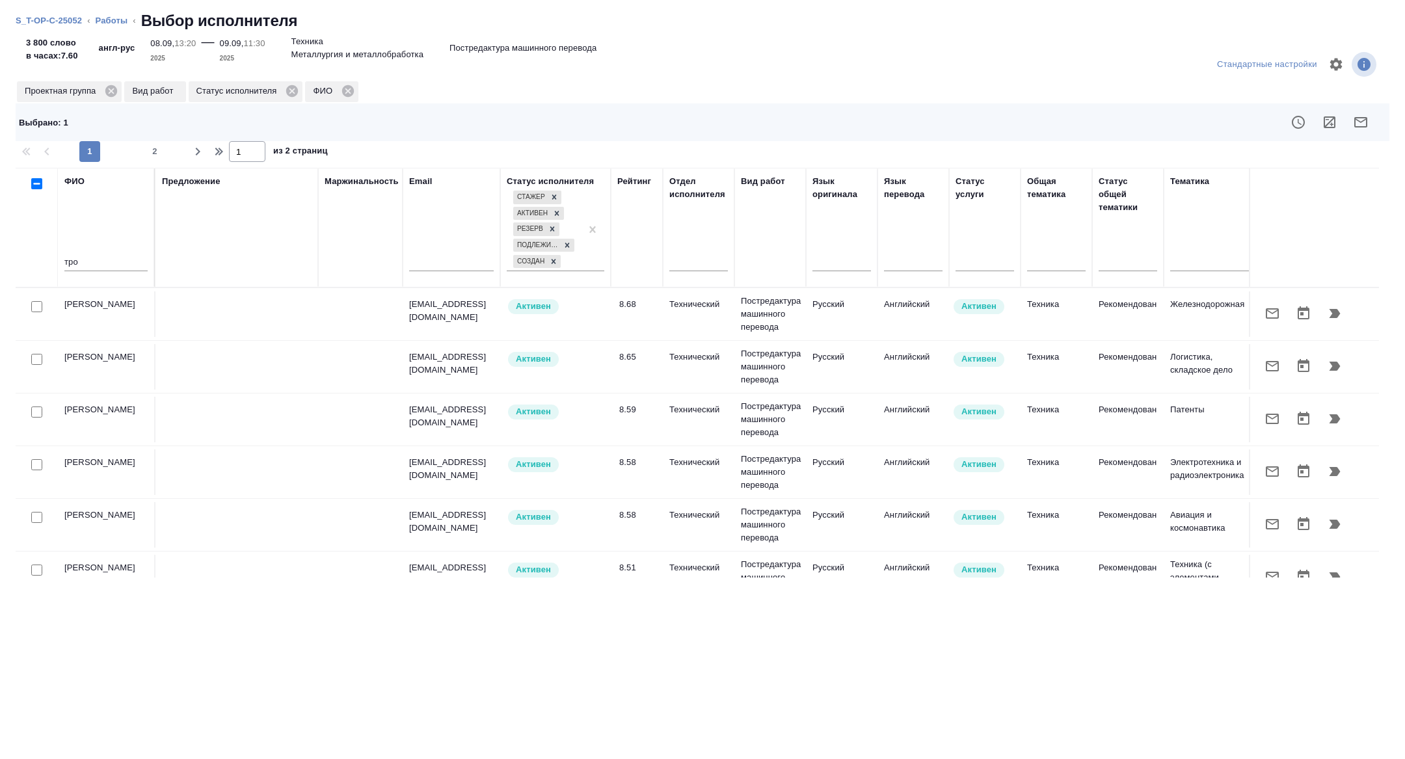
click at [42, 300] on div at bounding box center [36, 307] width 29 height 18
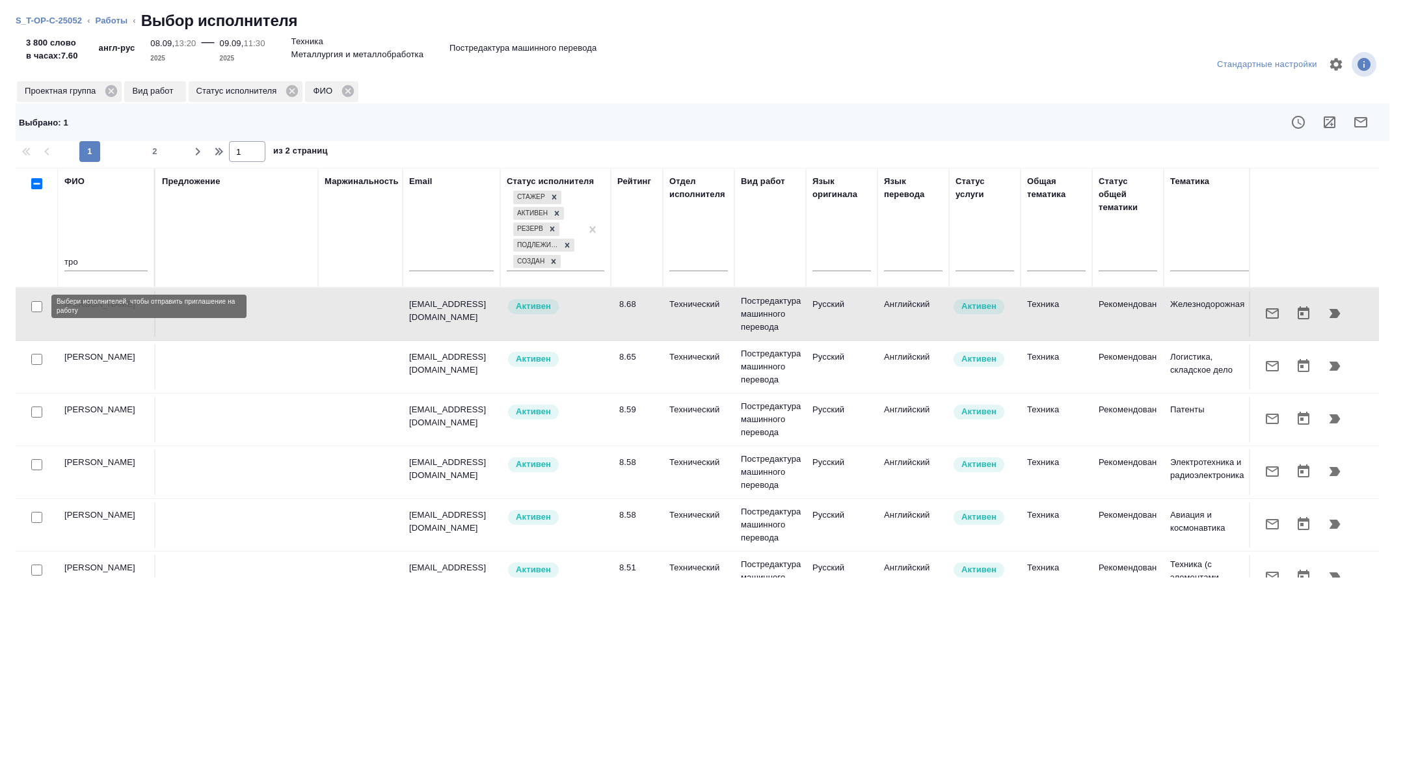
click at [38, 311] on input "checkbox" at bounding box center [36, 306] width 11 height 11
checkbox input "true"
click at [1365, 121] on icon "button" at bounding box center [1361, 123] width 16 height 16
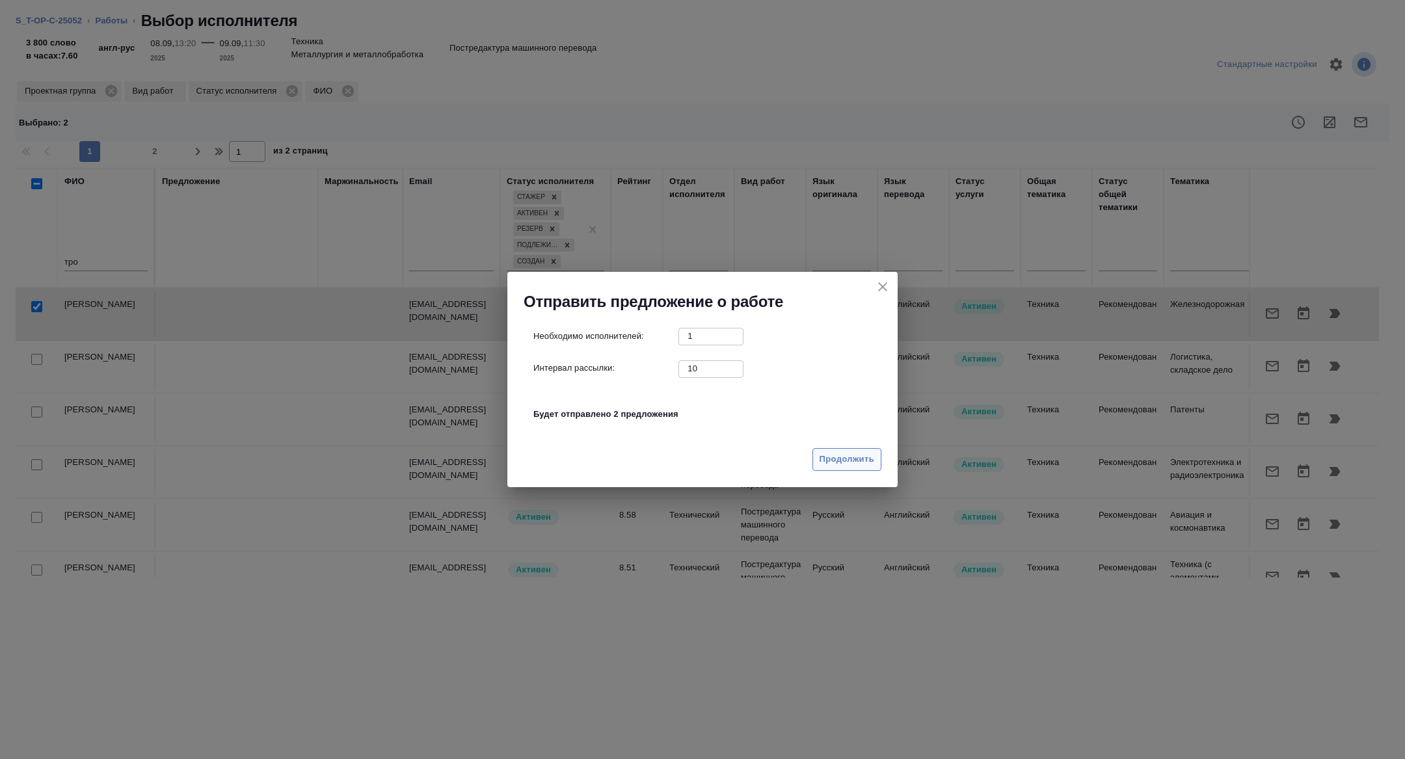
click at [863, 454] on span "Продолжить" at bounding box center [847, 459] width 55 height 15
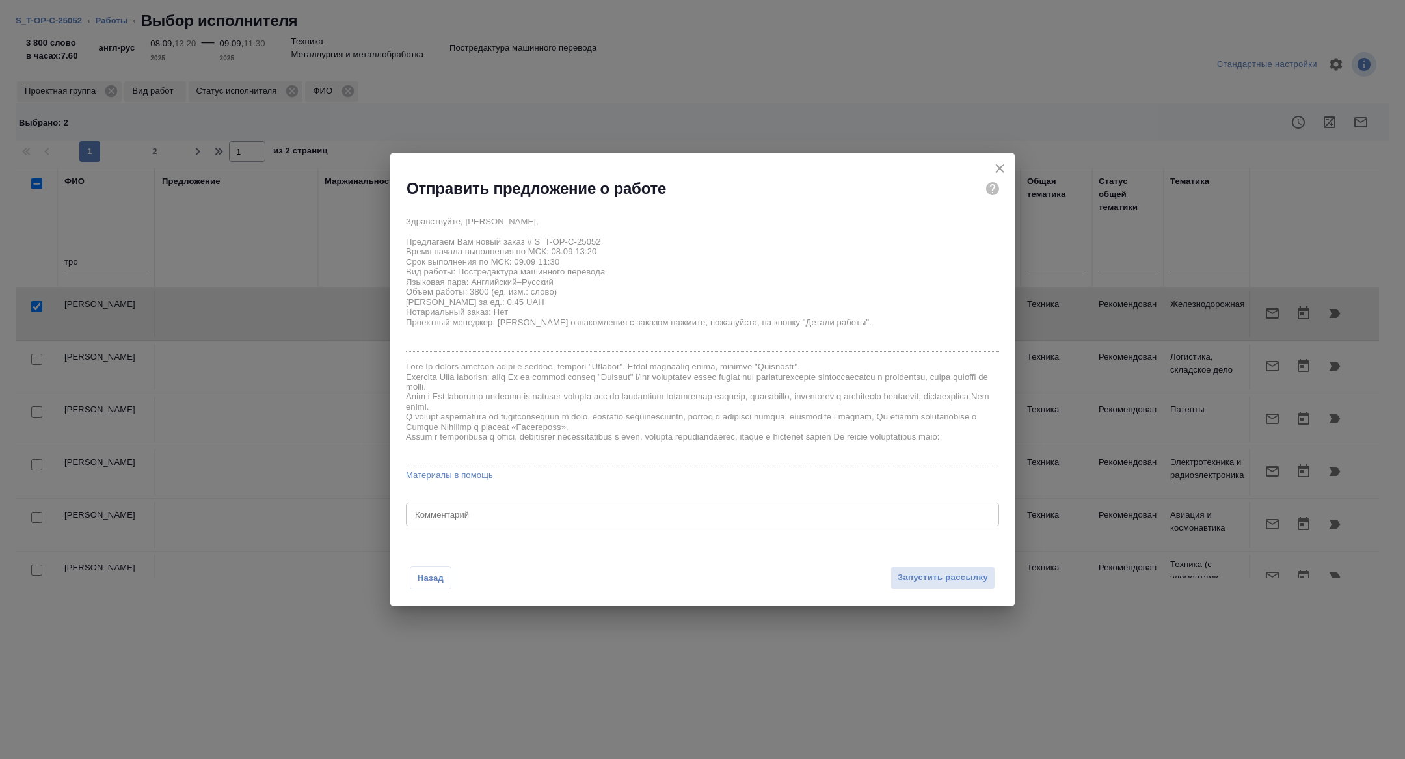
click at [932, 591] on div "Назад Запустить рассылку" at bounding box center [702, 570] width 625 height 72
click at [928, 586] on button "Запустить рассылку" at bounding box center [943, 578] width 105 height 23
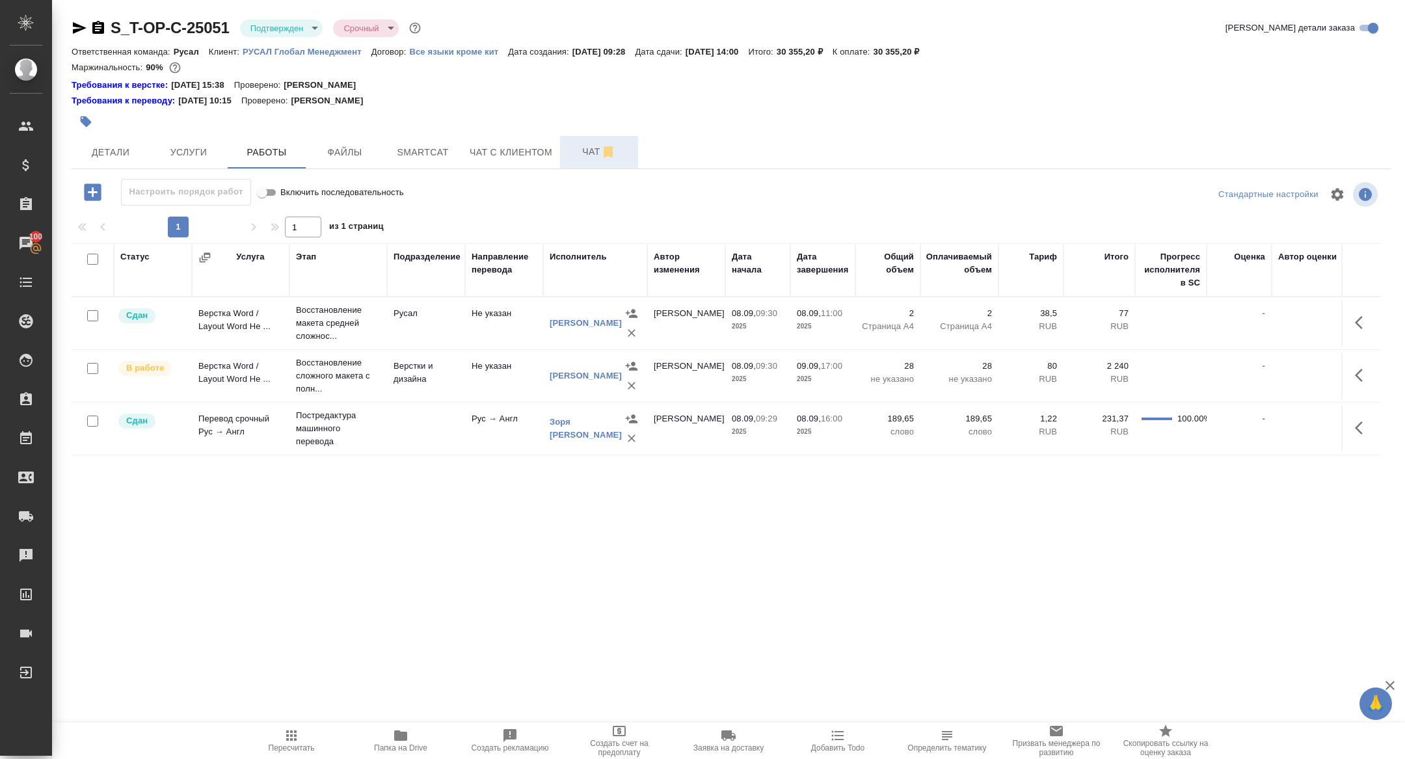
click at [574, 144] on span "Чат" at bounding box center [599, 152] width 62 height 16
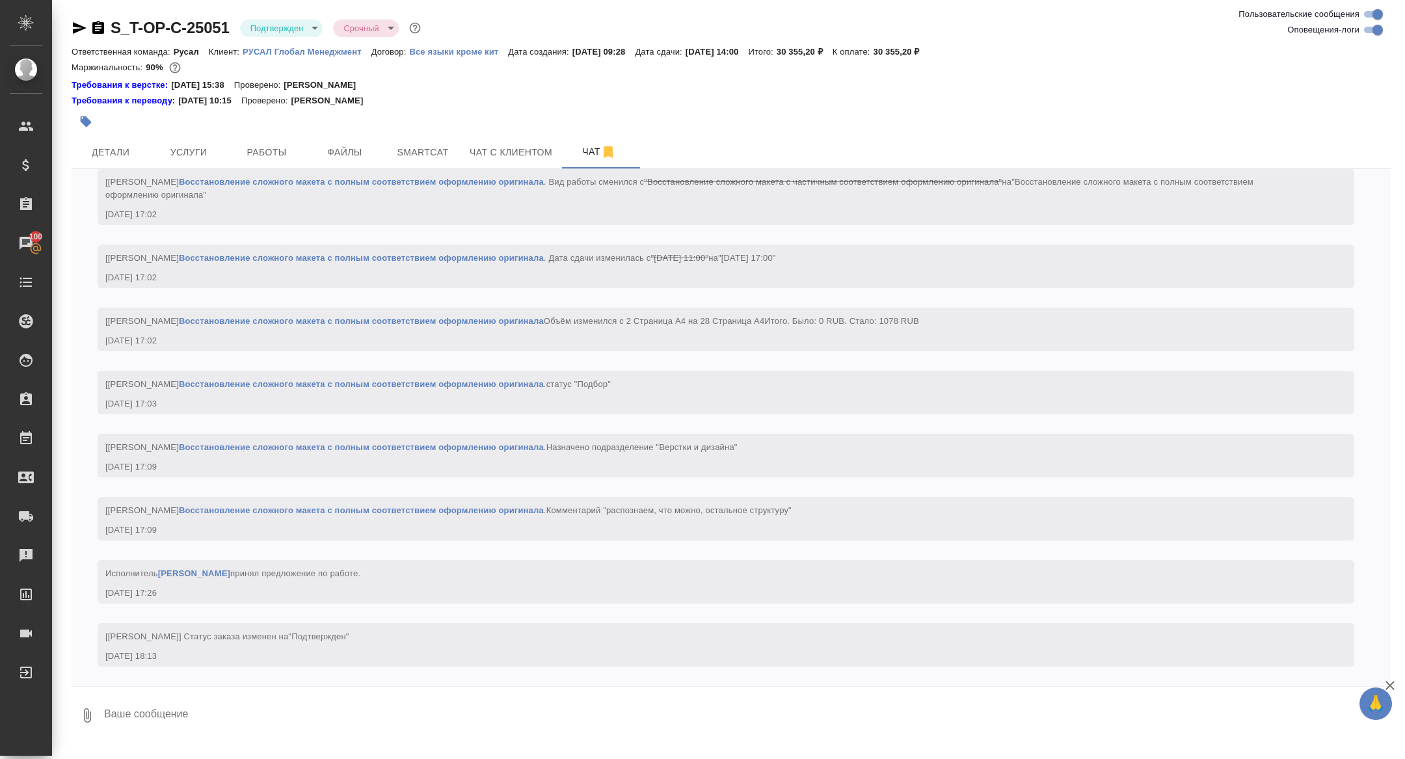
scroll to position [3937, 0]
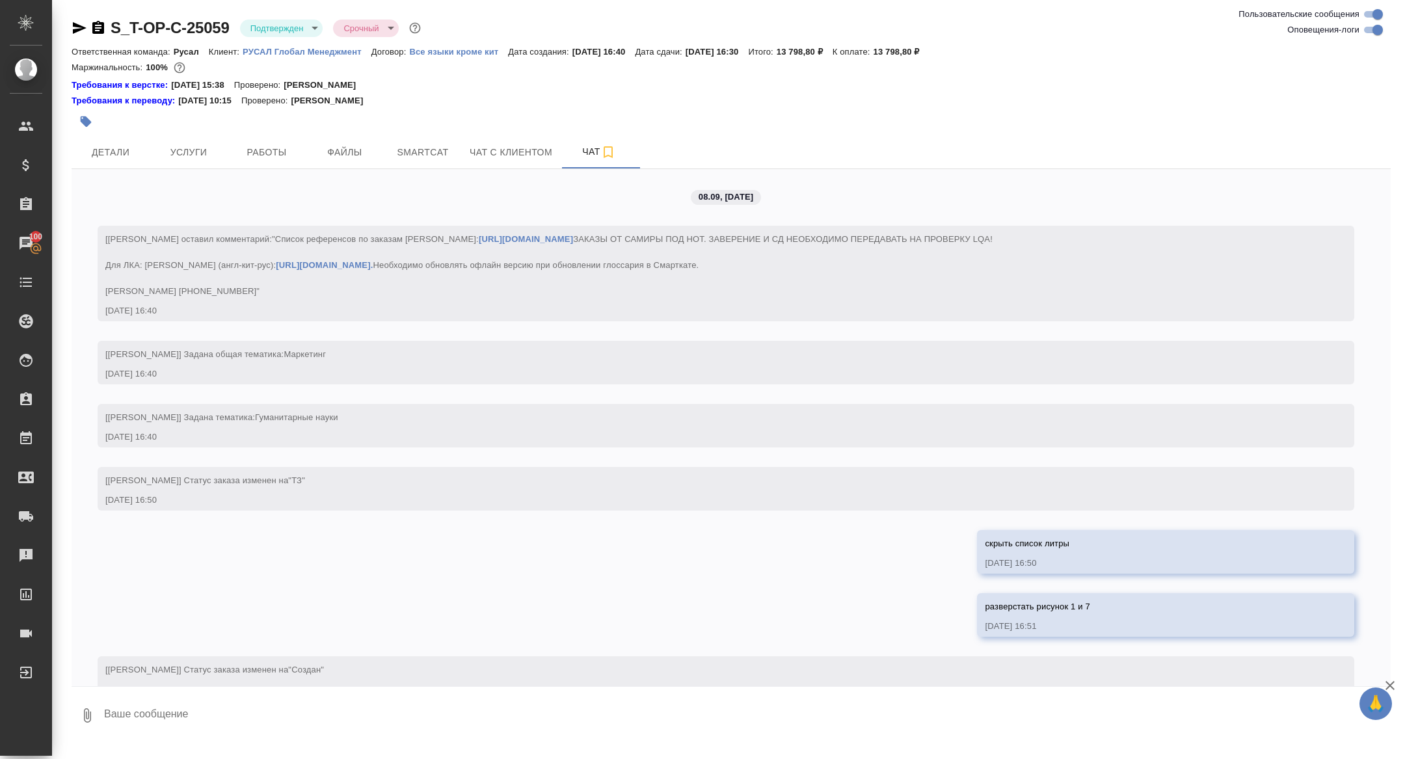
scroll to position [2485, 0]
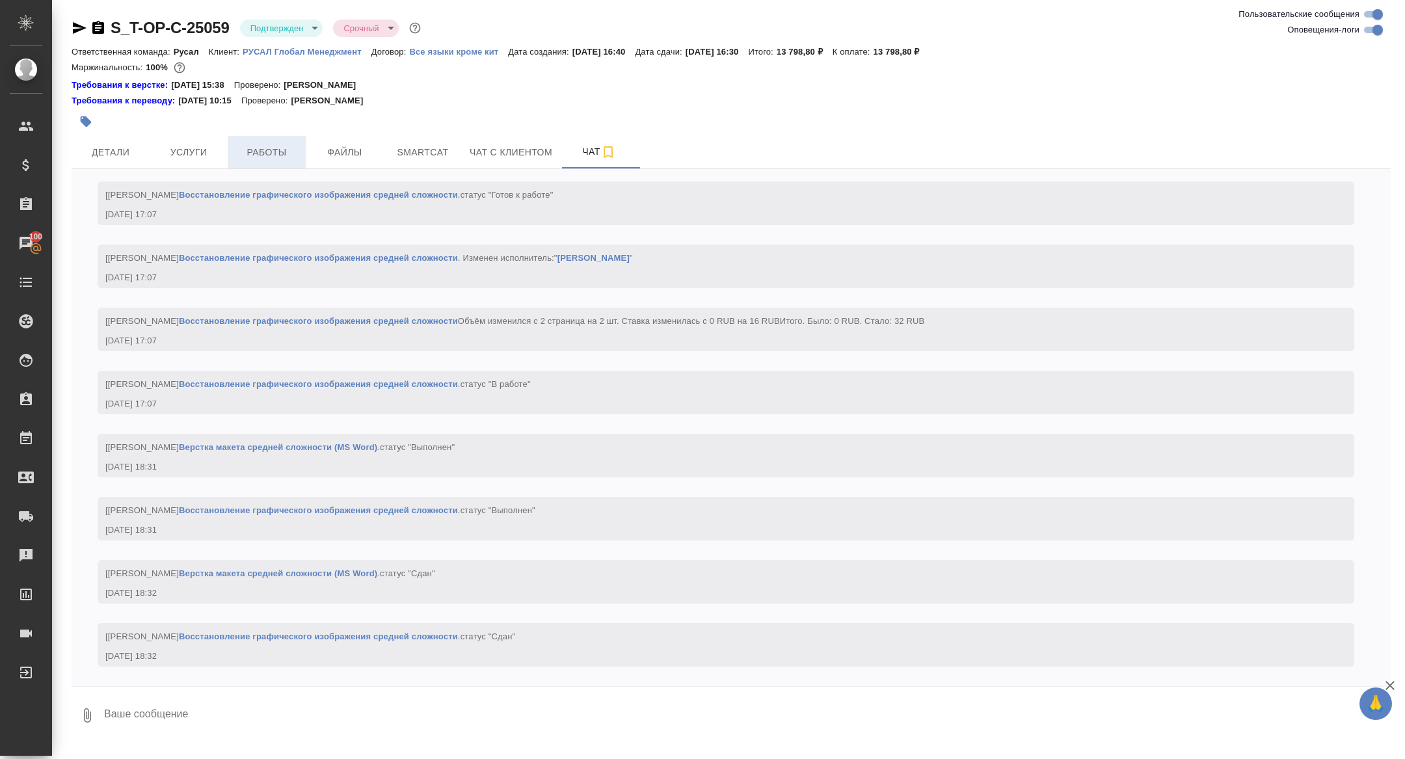
click at [282, 144] on span "Работы" at bounding box center [267, 152] width 62 height 16
